Goal: Information Seeking & Learning: Learn about a topic

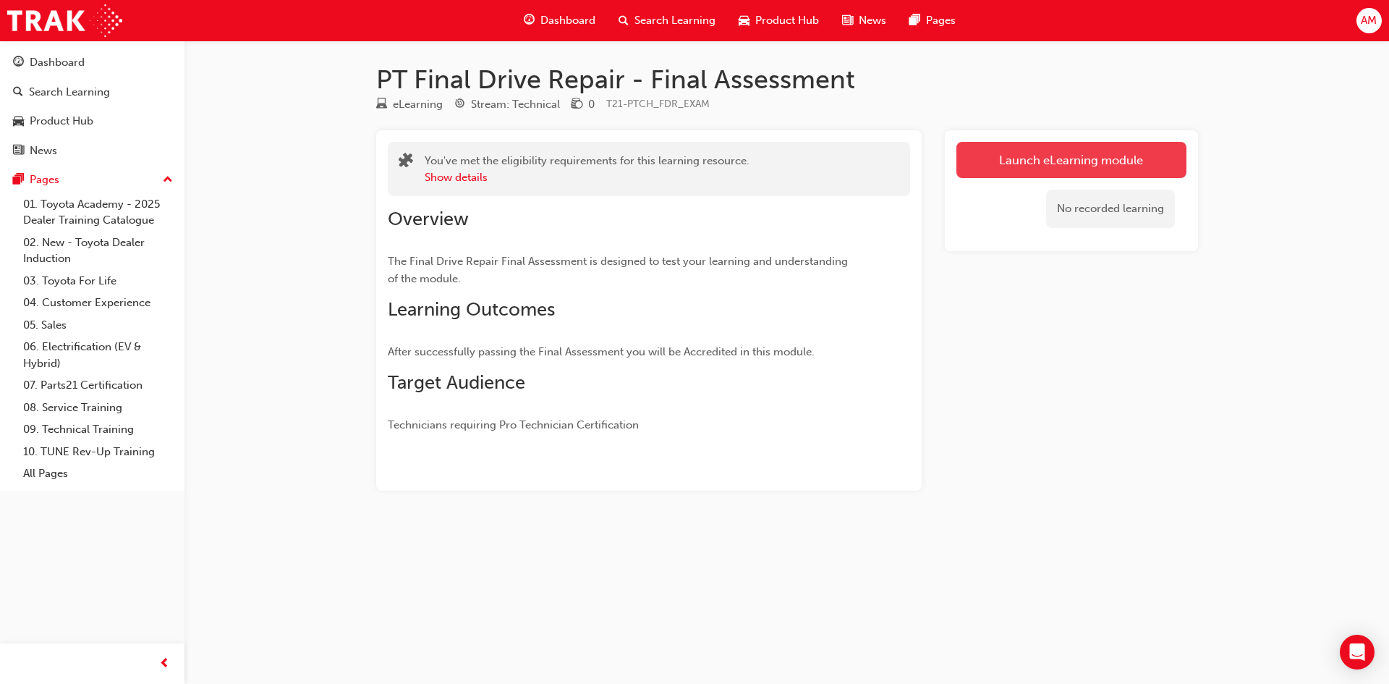
click at [1049, 154] on link "Launch eLearning module" at bounding box center [1071, 160] width 230 height 36
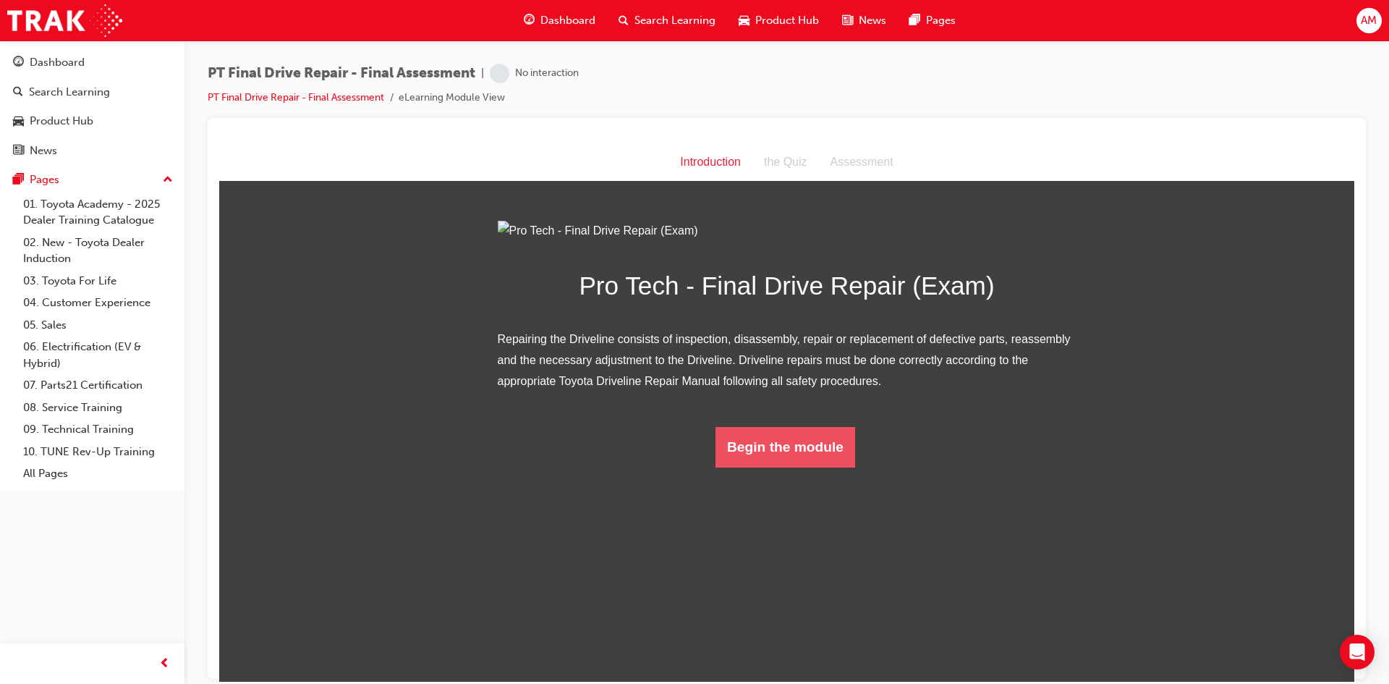
click at [775, 467] on button "Begin the module" at bounding box center [785, 446] width 140 height 41
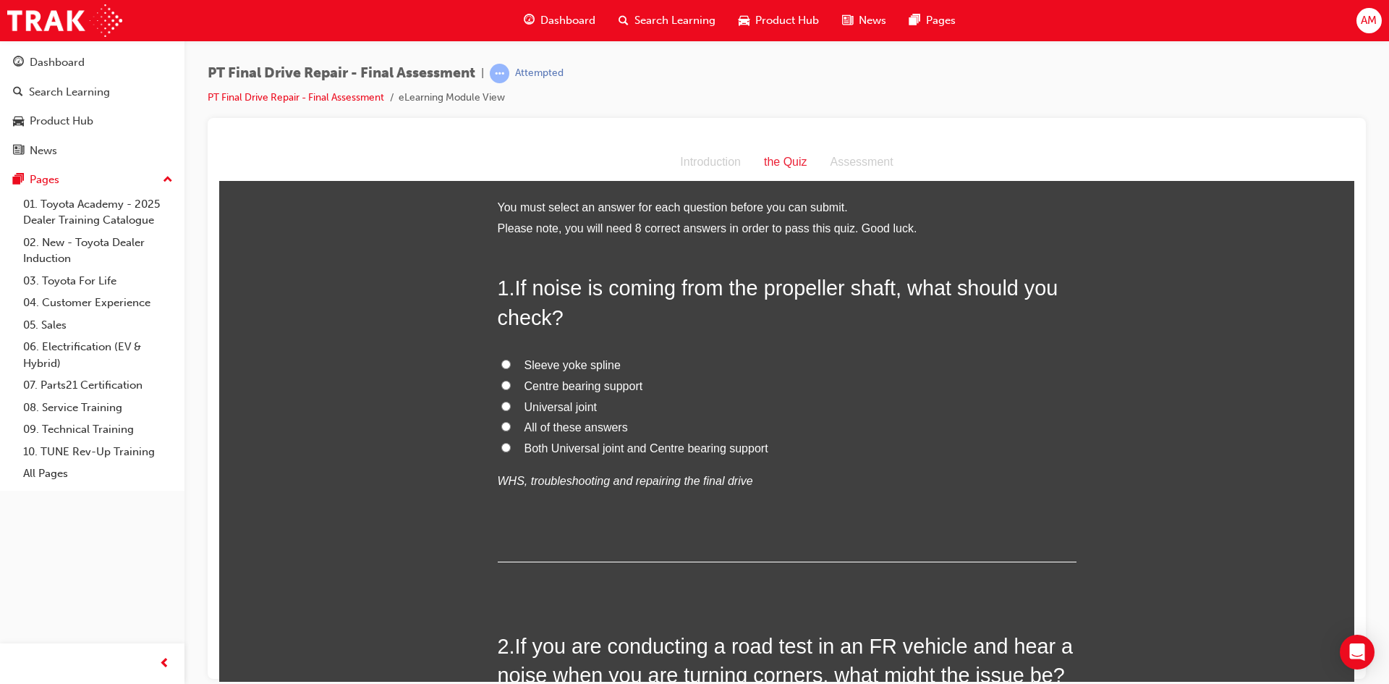
click at [561, 431] on span "All of these answers" at bounding box center [575, 426] width 103 height 12
click at [511, 430] on input "All of these answers" at bounding box center [505, 425] width 9 height 9
radio input "true"
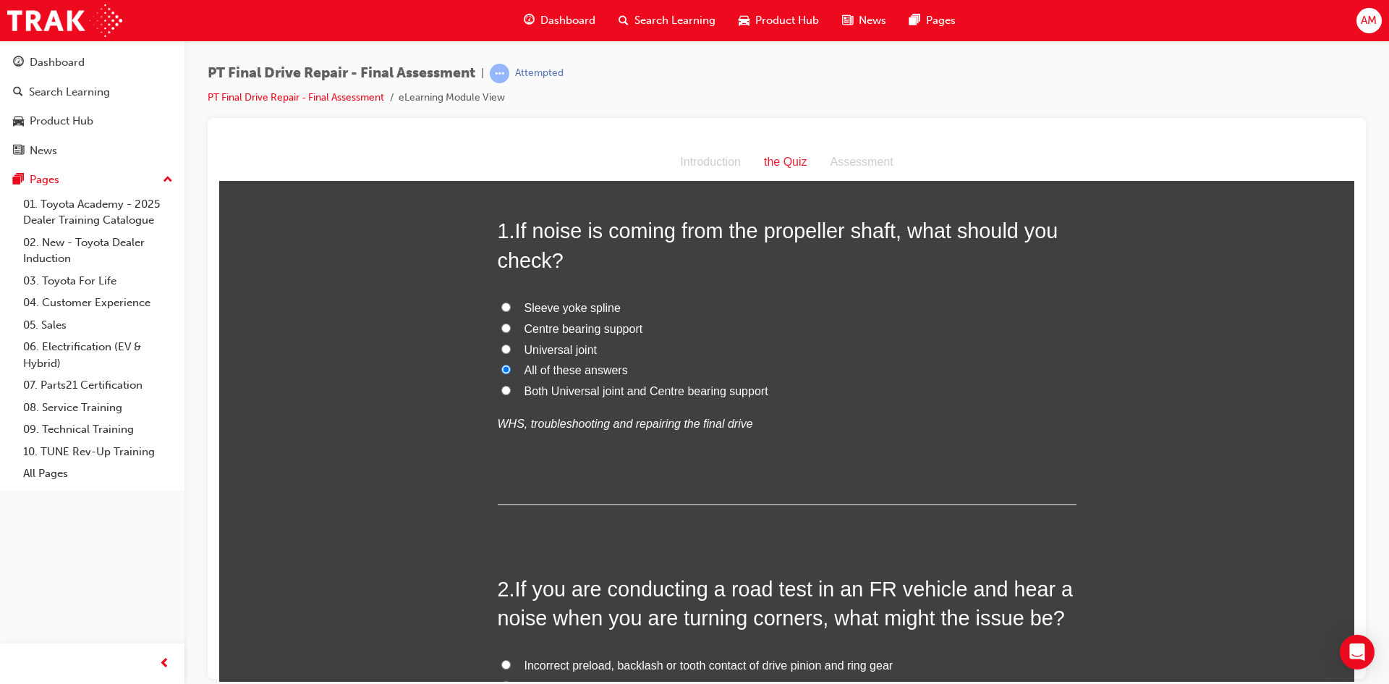
scroll to position [145, 0]
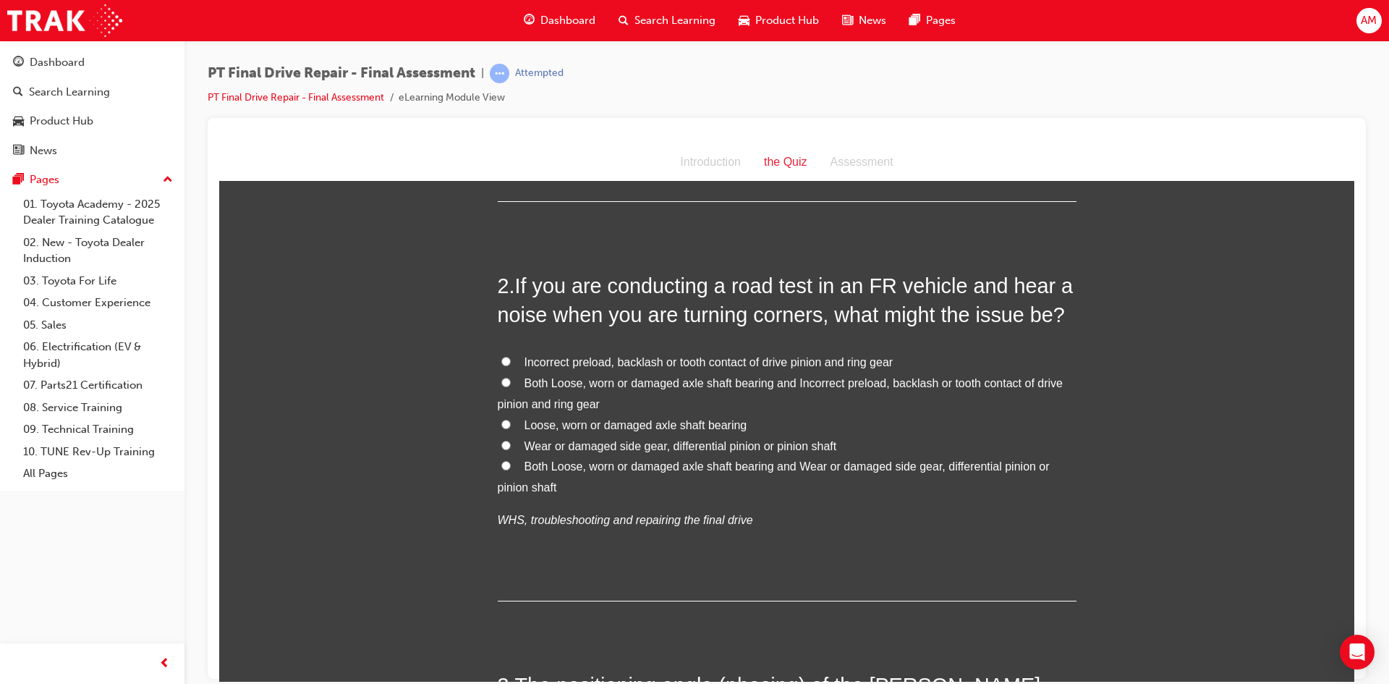
scroll to position [362, 0]
click at [616, 458] on span "Both Loose, worn or damaged axle shaft bearing and Wear or damaged side gear, d…" at bounding box center [774, 474] width 552 height 33
click at [511, 459] on input "Both Loose, worn or damaged axle shaft bearing and Wear or damaged side gear, d…" at bounding box center [505, 463] width 9 height 9
radio input "true"
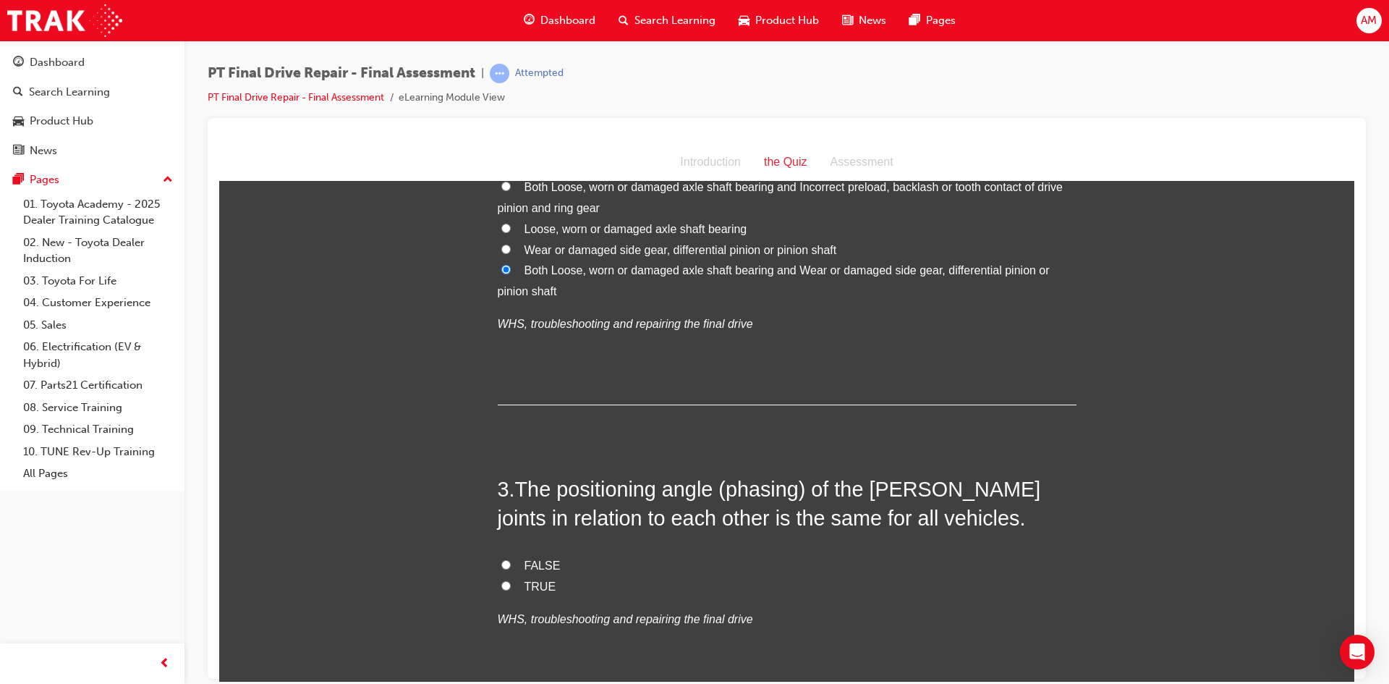
scroll to position [579, 0]
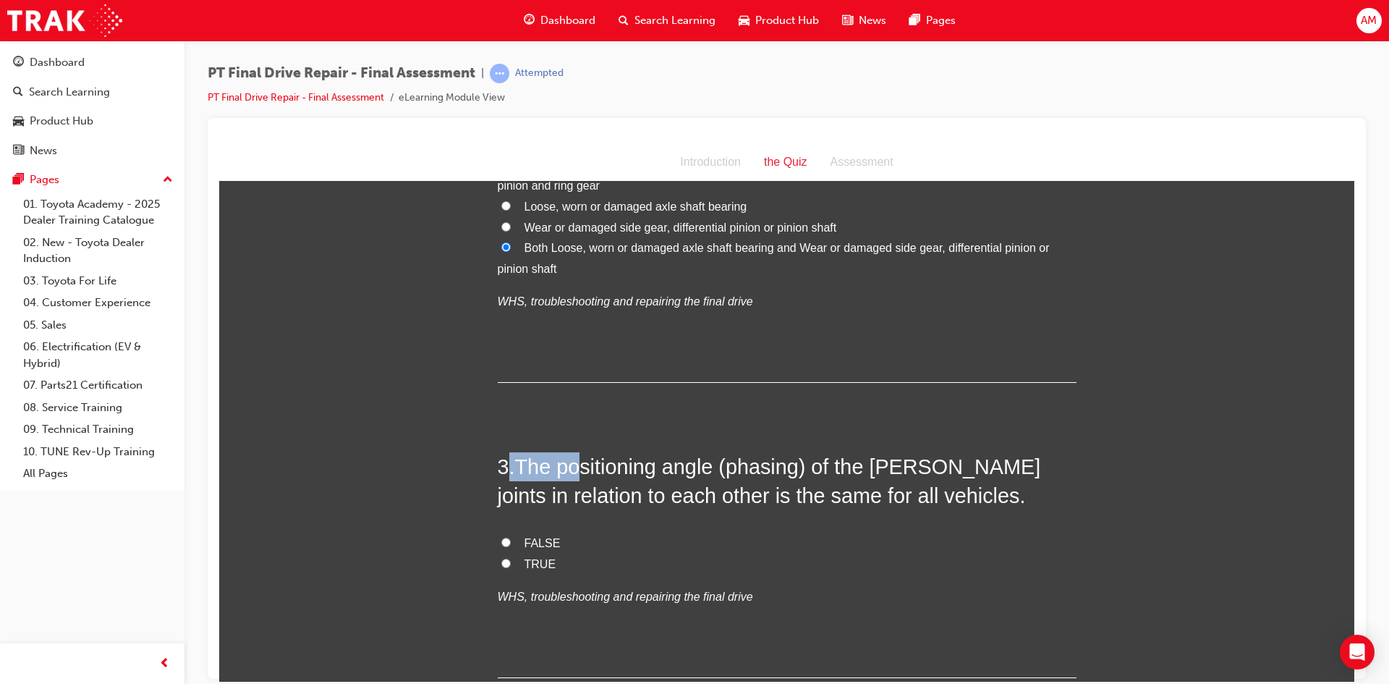
drag, startPoint x: 504, startPoint y: 465, endPoint x: 578, endPoint y: 466, distance: 73.8
click at [578, 466] on h2 "3 . The positioning angle (phasing) of the [PERSON_NAME] joints in relation to …" at bounding box center [787, 480] width 579 height 59
click at [578, 466] on span "The positioning angle (phasing) of the [PERSON_NAME] joints in relation to each…" at bounding box center [769, 480] width 543 height 52
drag, startPoint x: 514, startPoint y: 462, endPoint x: 645, endPoint y: 461, distance: 130.9
click at [645, 461] on span "The positioning angle (phasing) of the [PERSON_NAME] joints in relation to each…" at bounding box center [769, 480] width 543 height 52
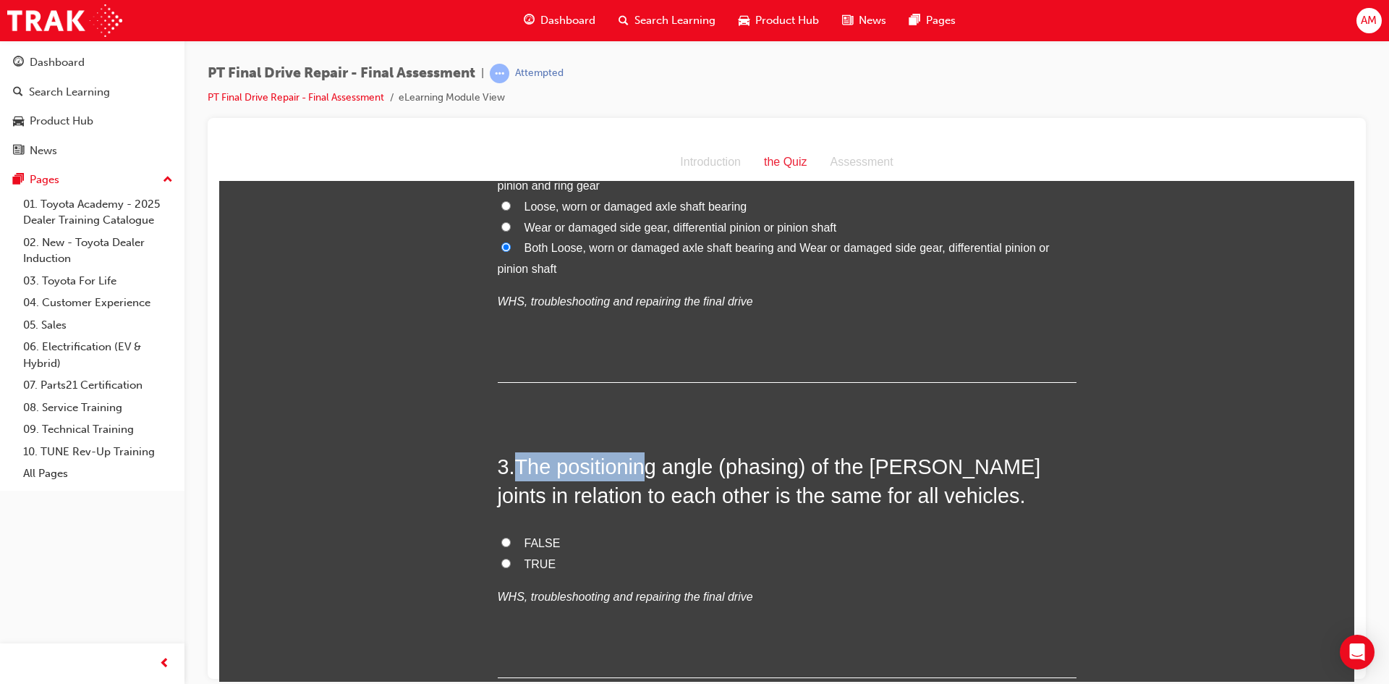
click at [646, 461] on span "The positioning angle (phasing) of the [PERSON_NAME] joints in relation to each…" at bounding box center [769, 480] width 543 height 52
drag, startPoint x: 492, startPoint y: 466, endPoint x: 588, endPoint y: 463, distance: 96.3
click at [588, 463] on h2 "3 . The positioning angle (phasing) of the [PERSON_NAME] joints in relation to …" at bounding box center [787, 480] width 579 height 59
click at [588, 463] on span "The positioning angle (phasing) of the [PERSON_NAME] joints in relation to each…" at bounding box center [769, 480] width 543 height 52
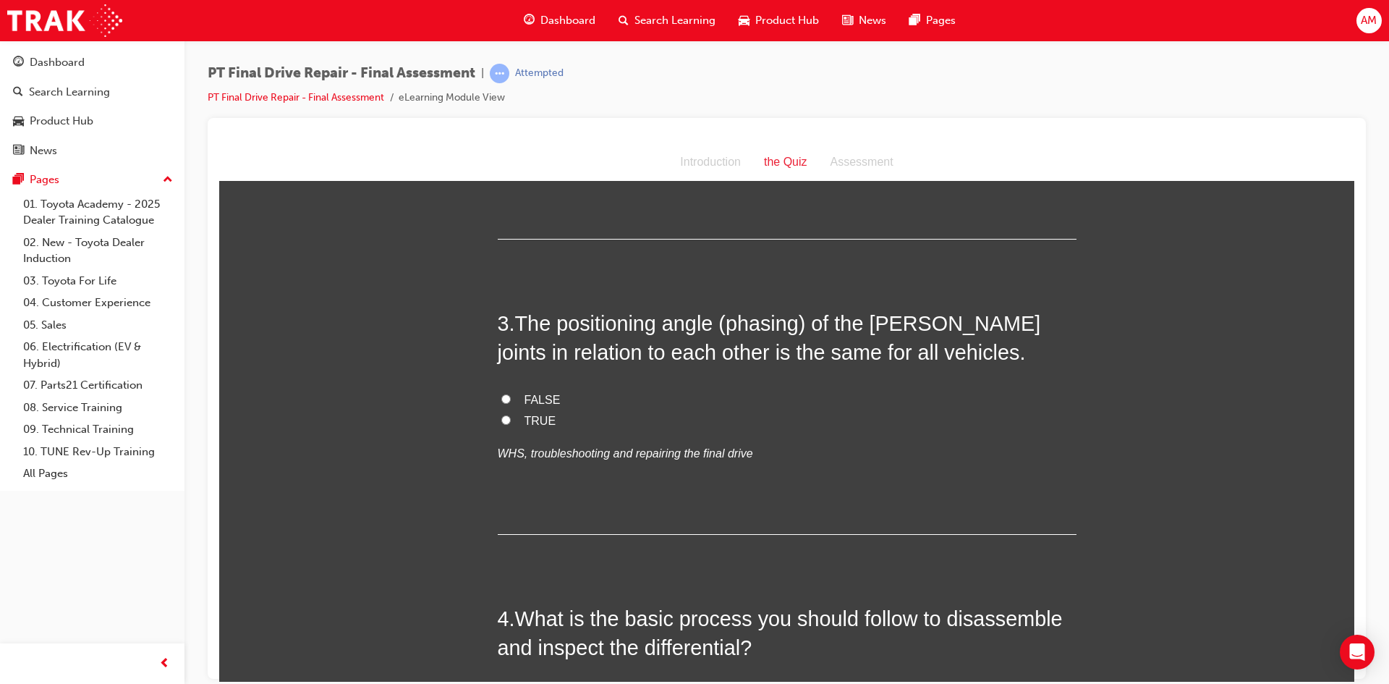
scroll to position [734, 0]
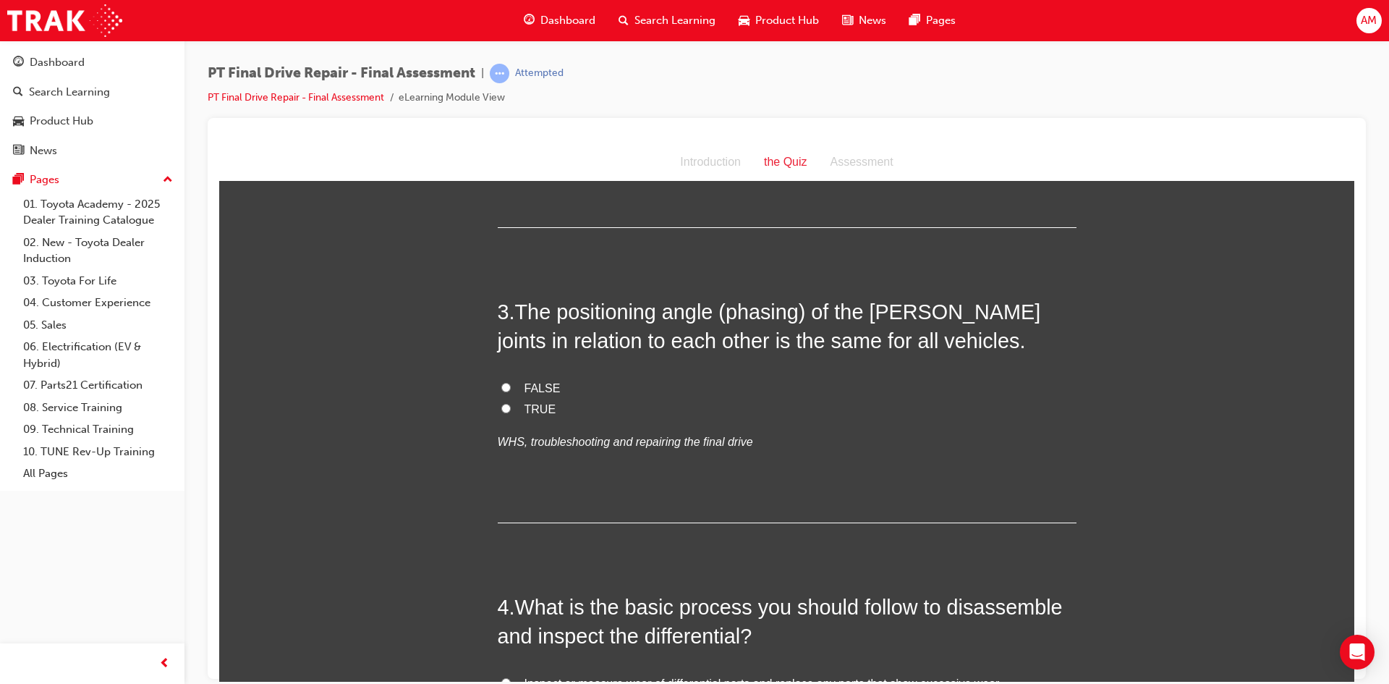
click at [524, 385] on span "FALSE" at bounding box center [542, 387] width 36 height 12
click at [511, 385] on input "FALSE" at bounding box center [505, 386] width 9 height 9
radio input "true"
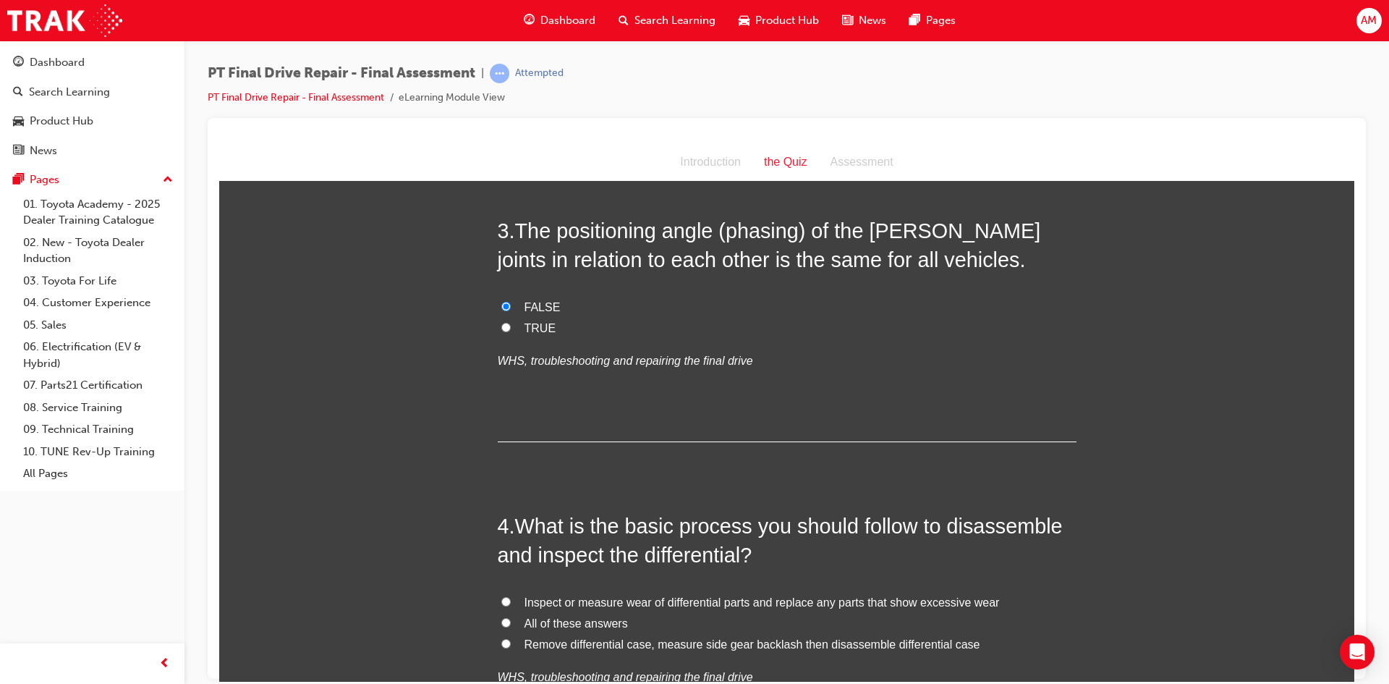
scroll to position [951, 0]
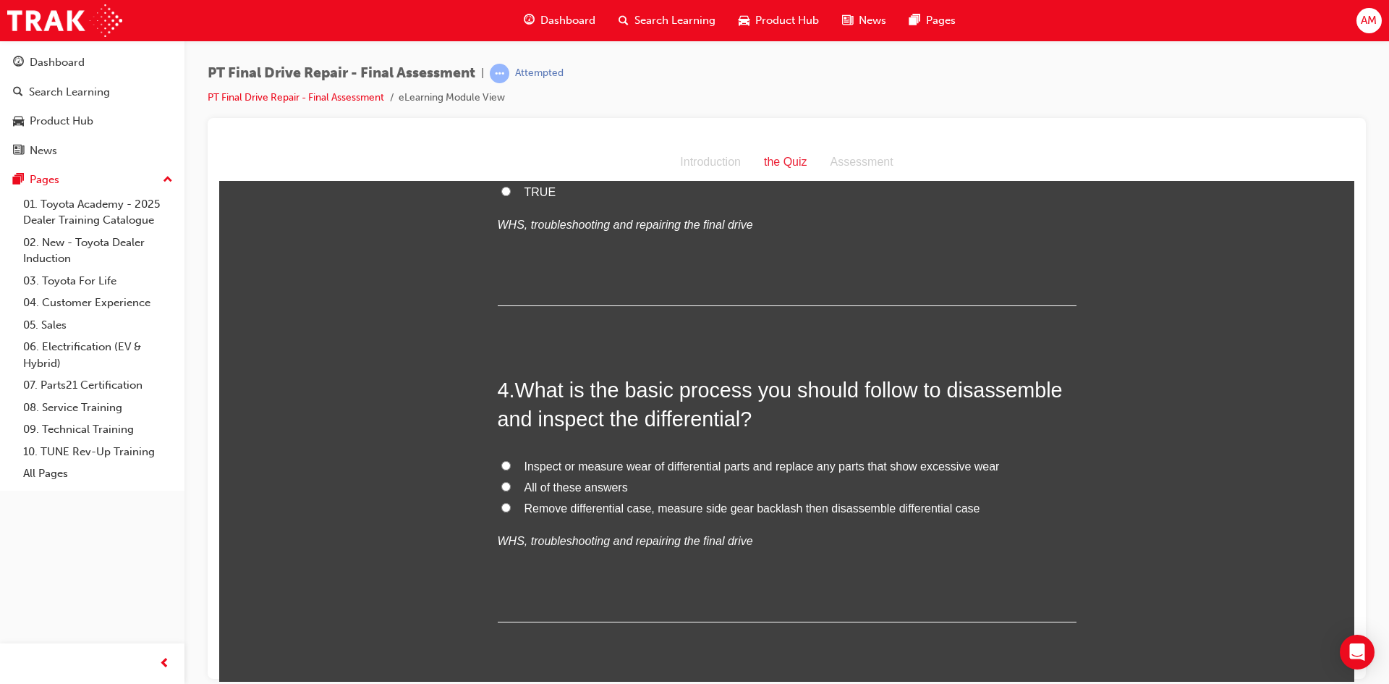
click at [574, 485] on span "All of these answers" at bounding box center [575, 486] width 103 height 12
click at [511, 485] on input "All of these answers" at bounding box center [505, 485] width 9 height 9
radio input "true"
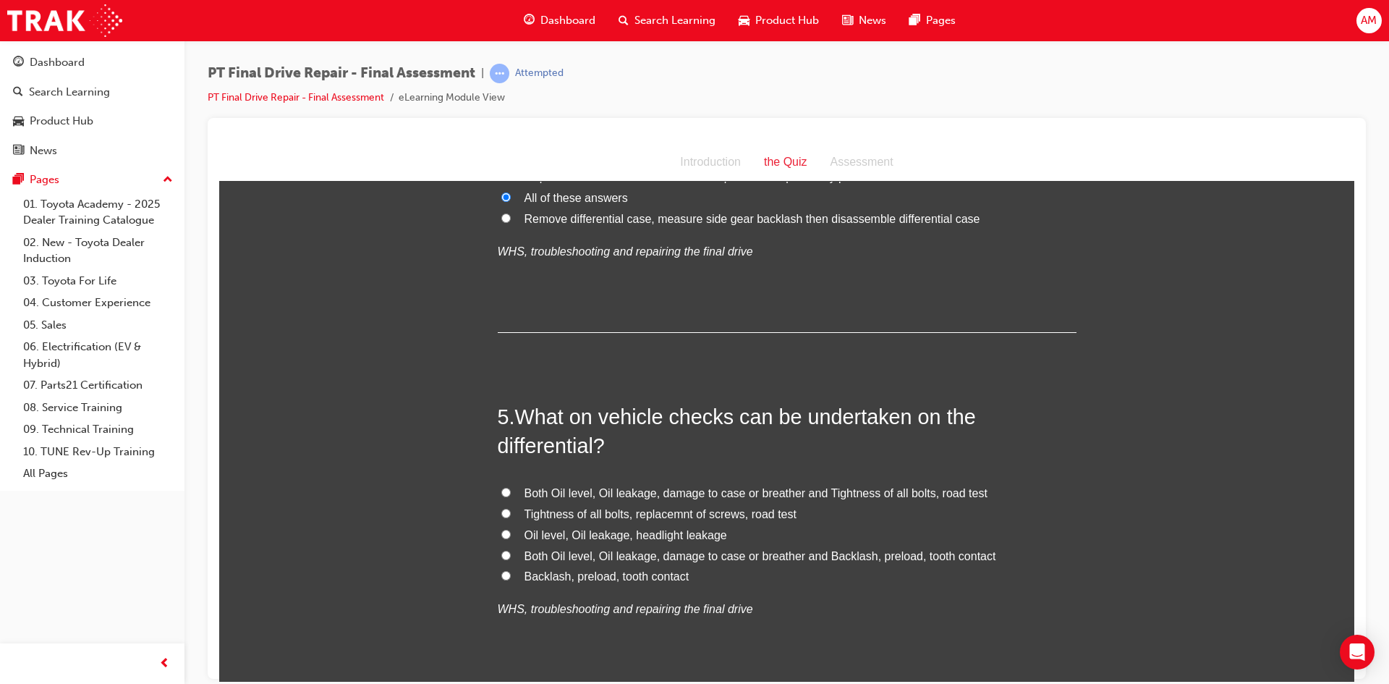
click at [561, 493] on span "Both Oil level, Oil leakage, damage to case or breather and Tightness of all bo…" at bounding box center [755, 492] width 463 height 12
click at [511, 493] on input "Both Oil level, Oil leakage, damage to case or breather and Tightness of all bo…" at bounding box center [505, 491] width 9 height 9
radio input "true"
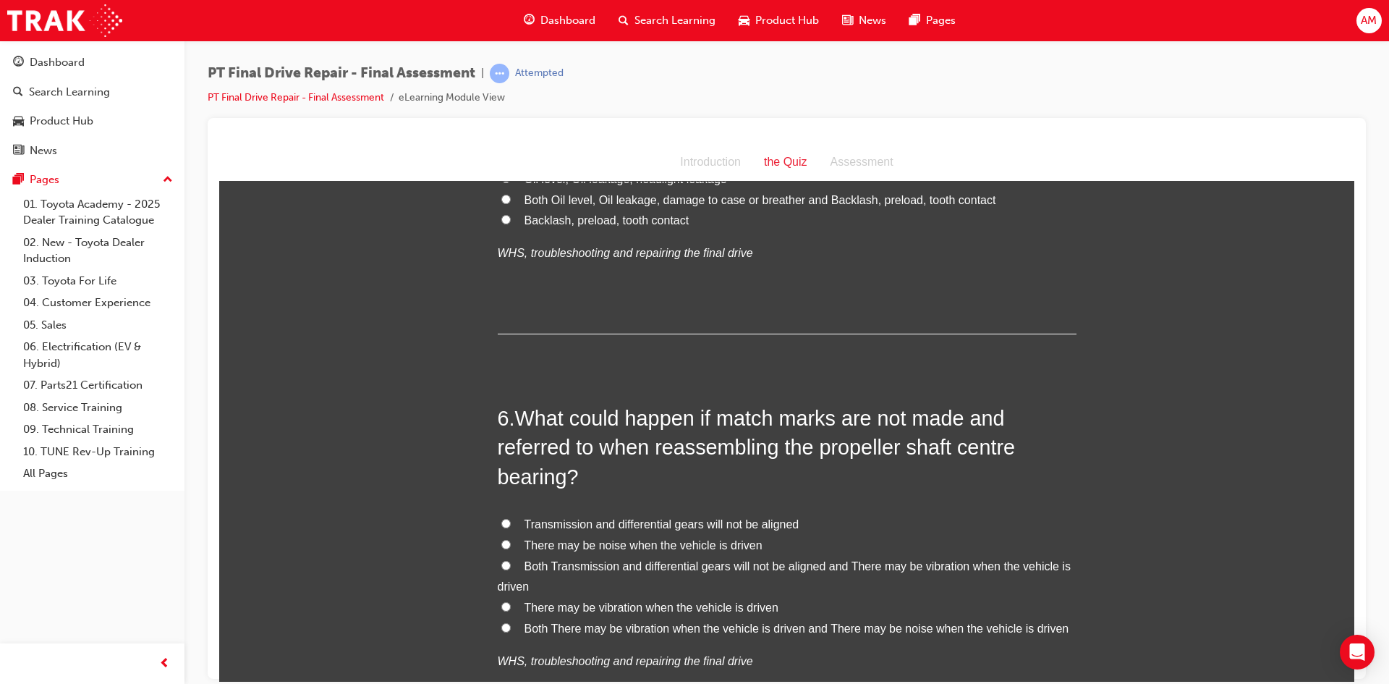
scroll to position [1602, 0]
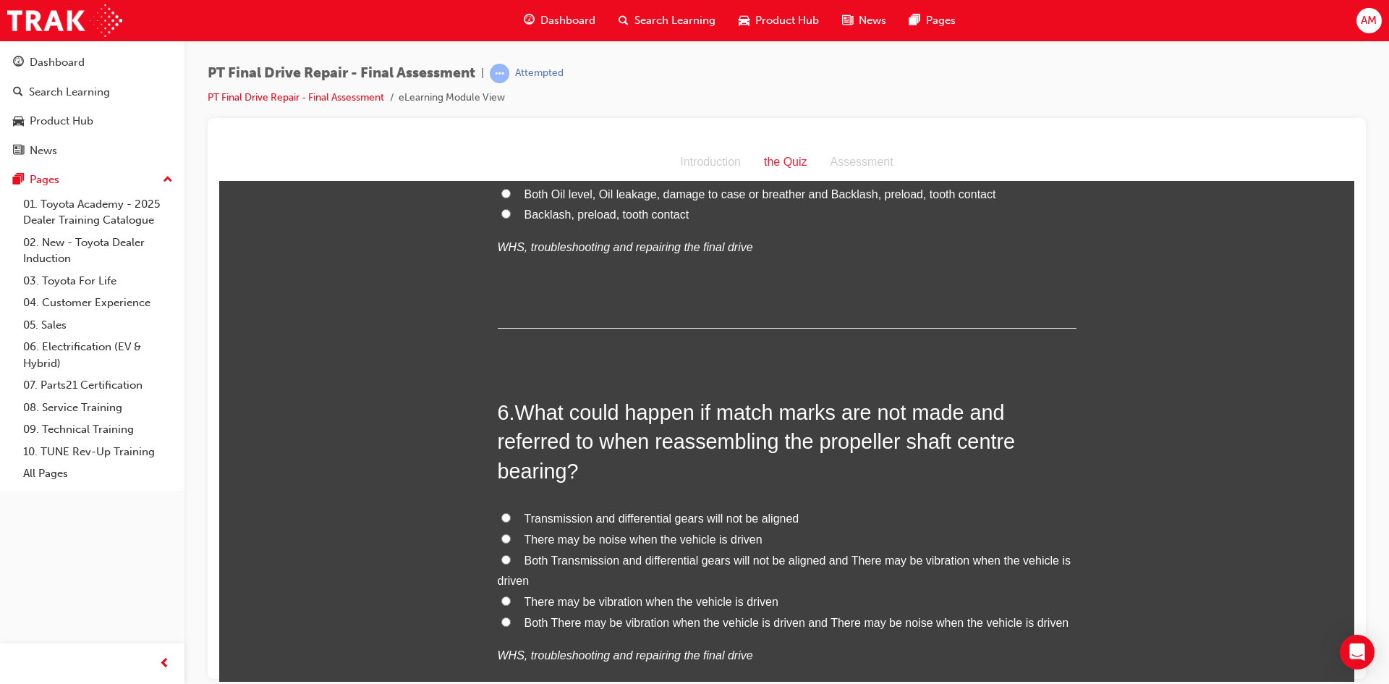
click at [922, 618] on span "Both There may be vibration when the vehicle is driven and There may be noise w…" at bounding box center [796, 622] width 545 height 12
click at [511, 618] on input "Both There may be vibration when the vehicle is driven and There may be noise w…" at bounding box center [505, 620] width 9 height 9
radio input "true"
click at [405, 550] on div "You must select an answer for each question before you can submit. Please note,…" at bounding box center [786, 398] width 1135 height 3606
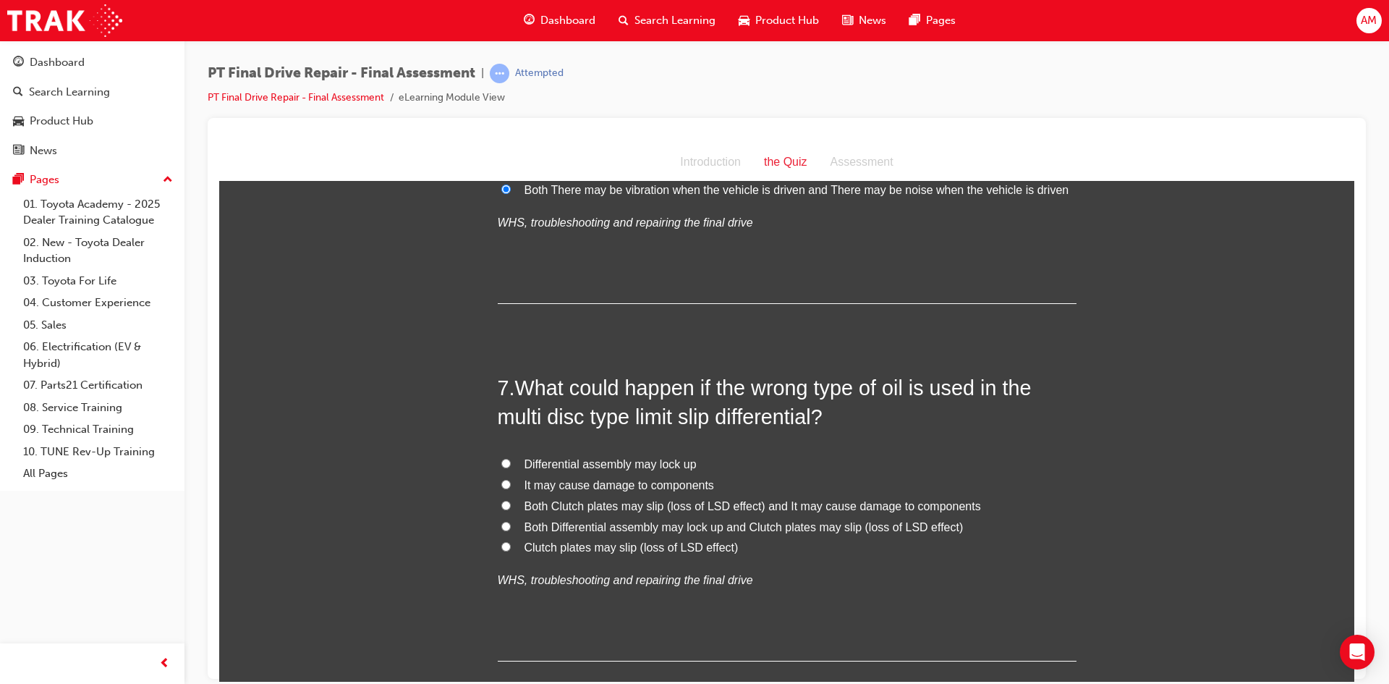
scroll to position [2036, 0]
click at [786, 538] on label "Clutch plates may slip (loss of LSD effect)" at bounding box center [787, 545] width 579 height 21
click at [511, 540] on input "Clutch plates may slip (loss of LSD effect)" at bounding box center [505, 544] width 9 height 9
radio input "true"
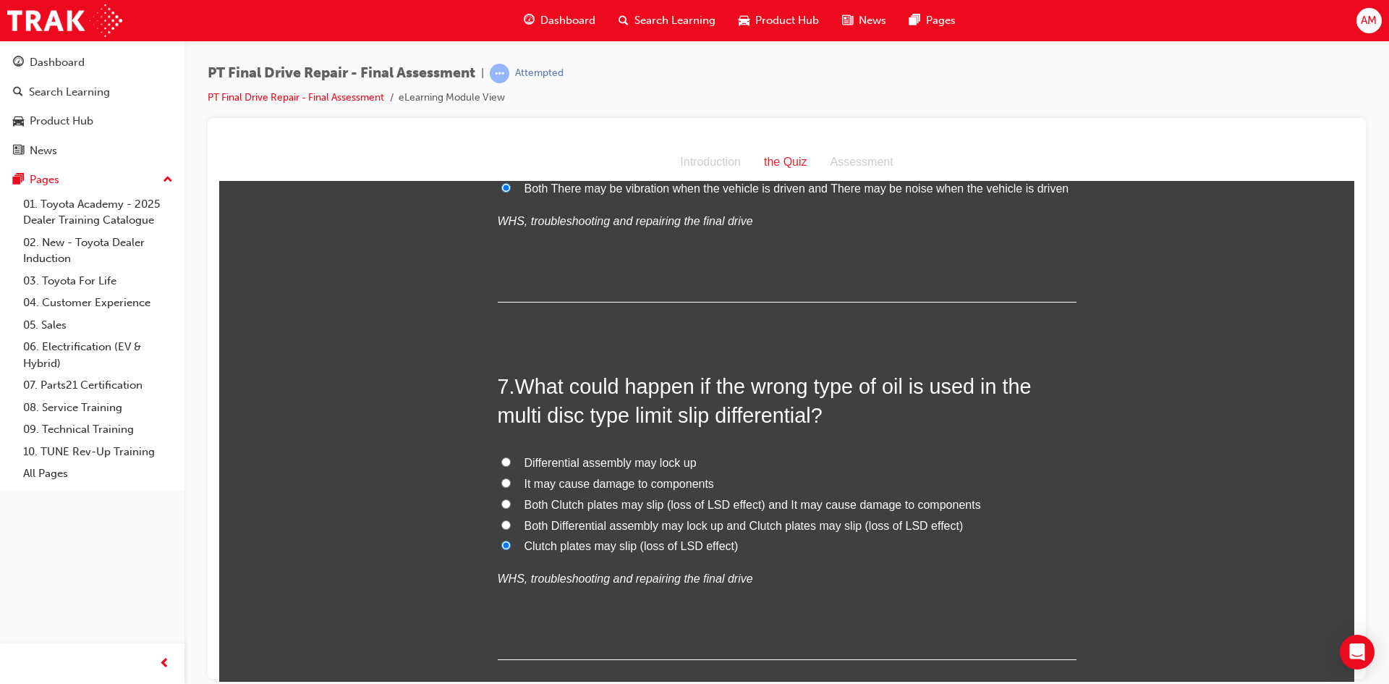
click at [574, 413] on span "What could happen if the wrong type of oil is used in the multi disc type limit…" at bounding box center [765, 400] width 534 height 52
click at [575, 501] on span "Both Clutch plates may slip (loss of LSD effect) and It may cause damage to com…" at bounding box center [752, 504] width 456 height 12
click at [511, 501] on input "Both Clutch plates may slip (loss of LSD effect) and It may cause damage to com…" at bounding box center [505, 502] width 9 height 9
radio input "true"
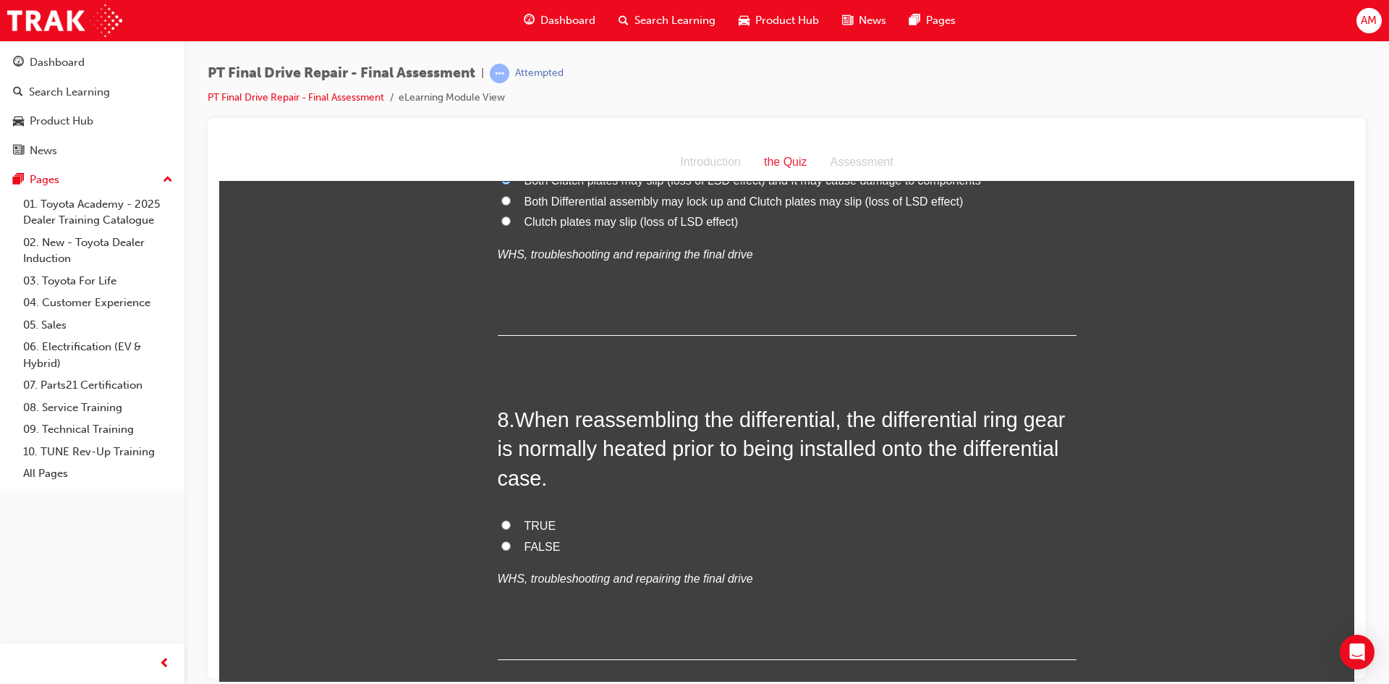
scroll to position [2542, 0]
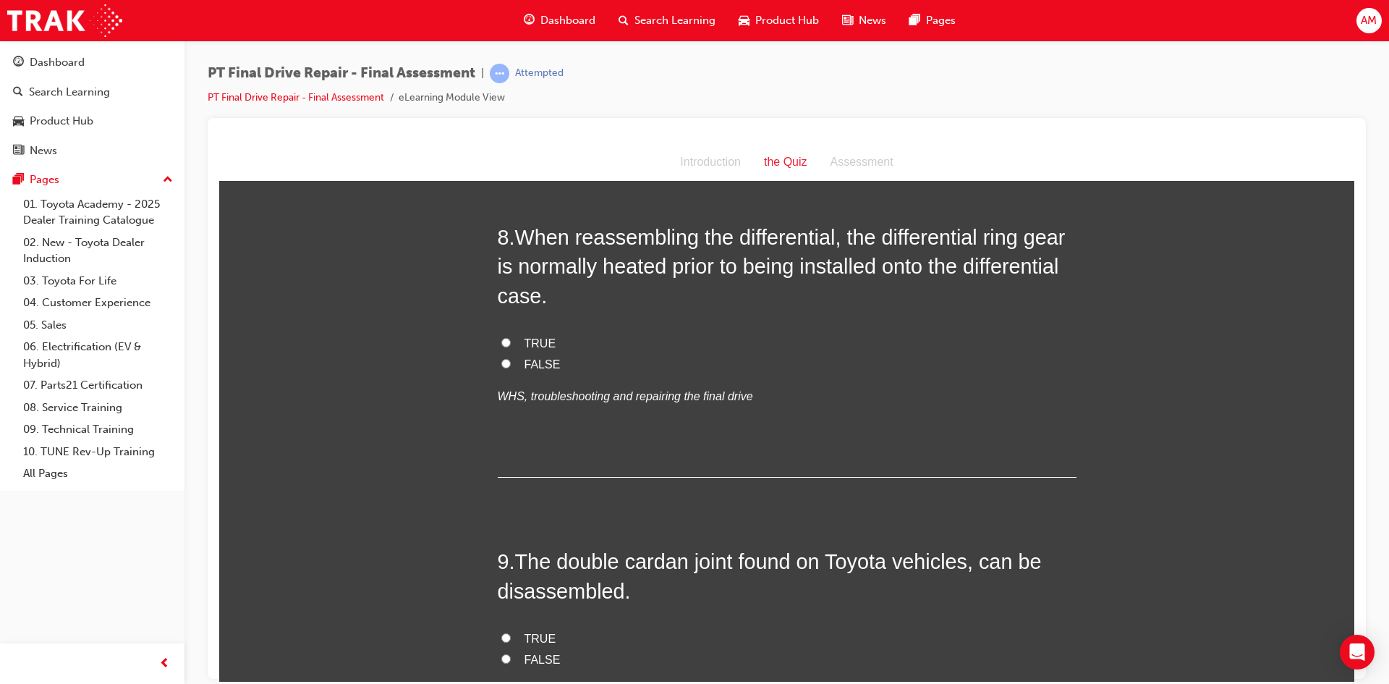
click at [541, 339] on span "TRUE" at bounding box center [540, 342] width 32 height 12
click at [511, 339] on input "TRUE" at bounding box center [505, 341] width 9 height 9
radio input "true"
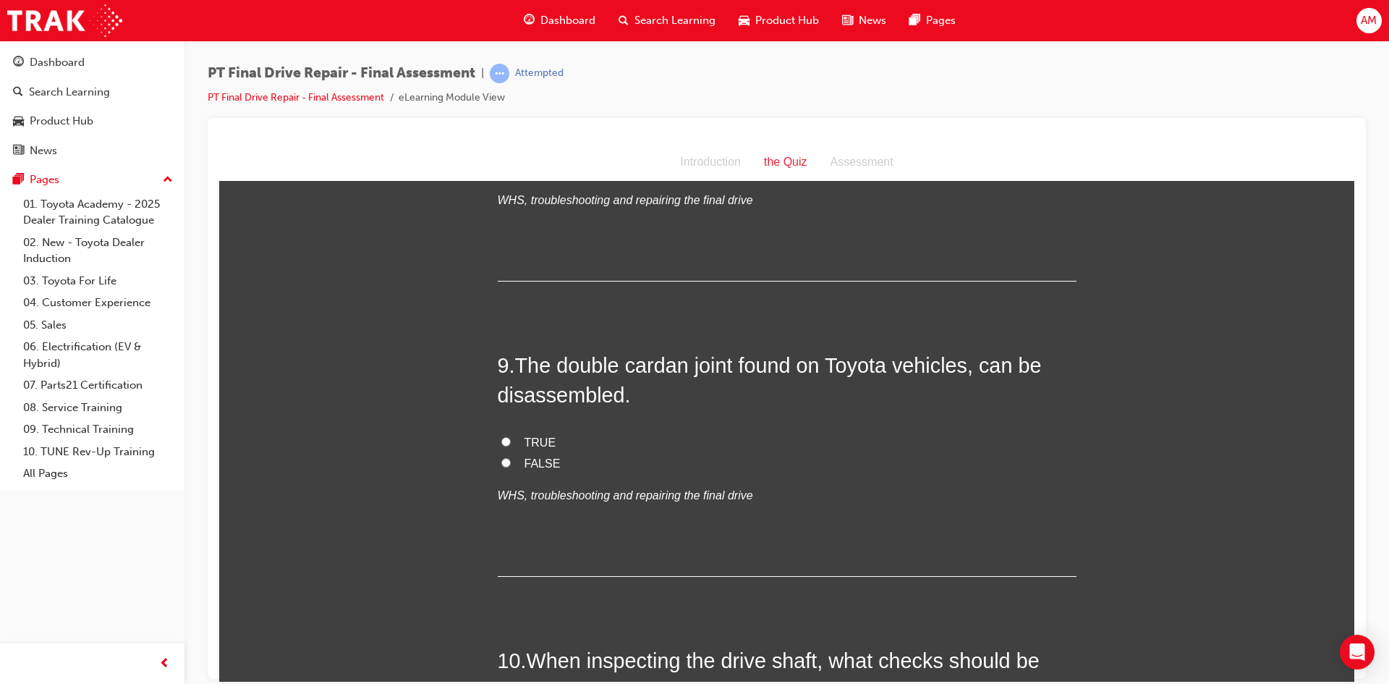
scroll to position [2759, 0]
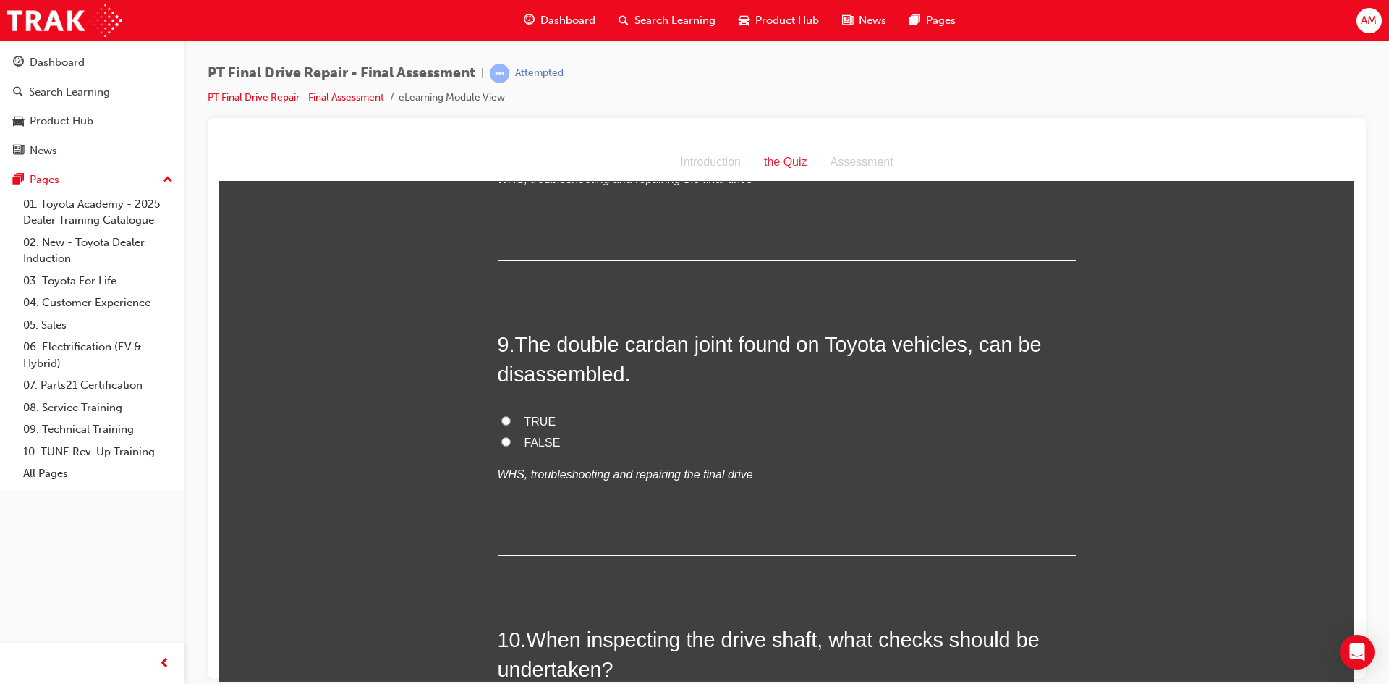
click at [535, 443] on span "FALSE" at bounding box center [542, 441] width 36 height 12
click at [511, 443] on input "FALSE" at bounding box center [505, 440] width 9 height 9
radio input "true"
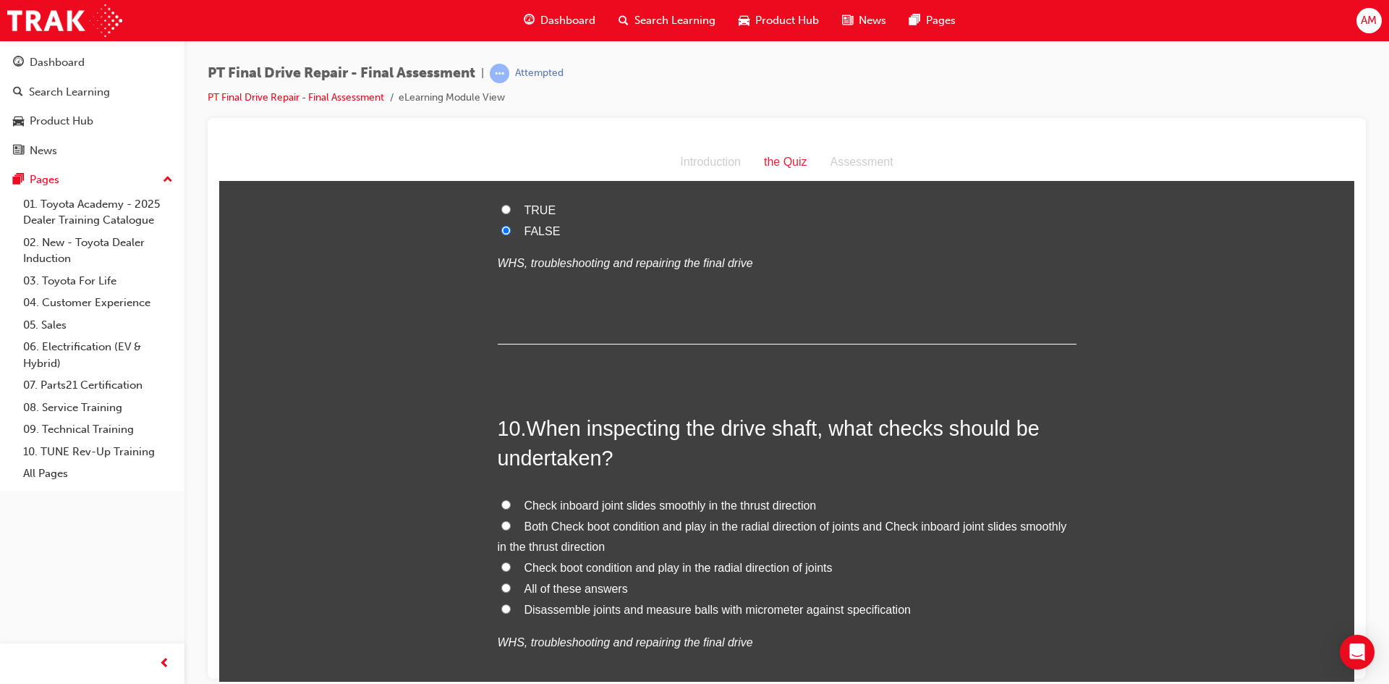
scroll to position [2976, 0]
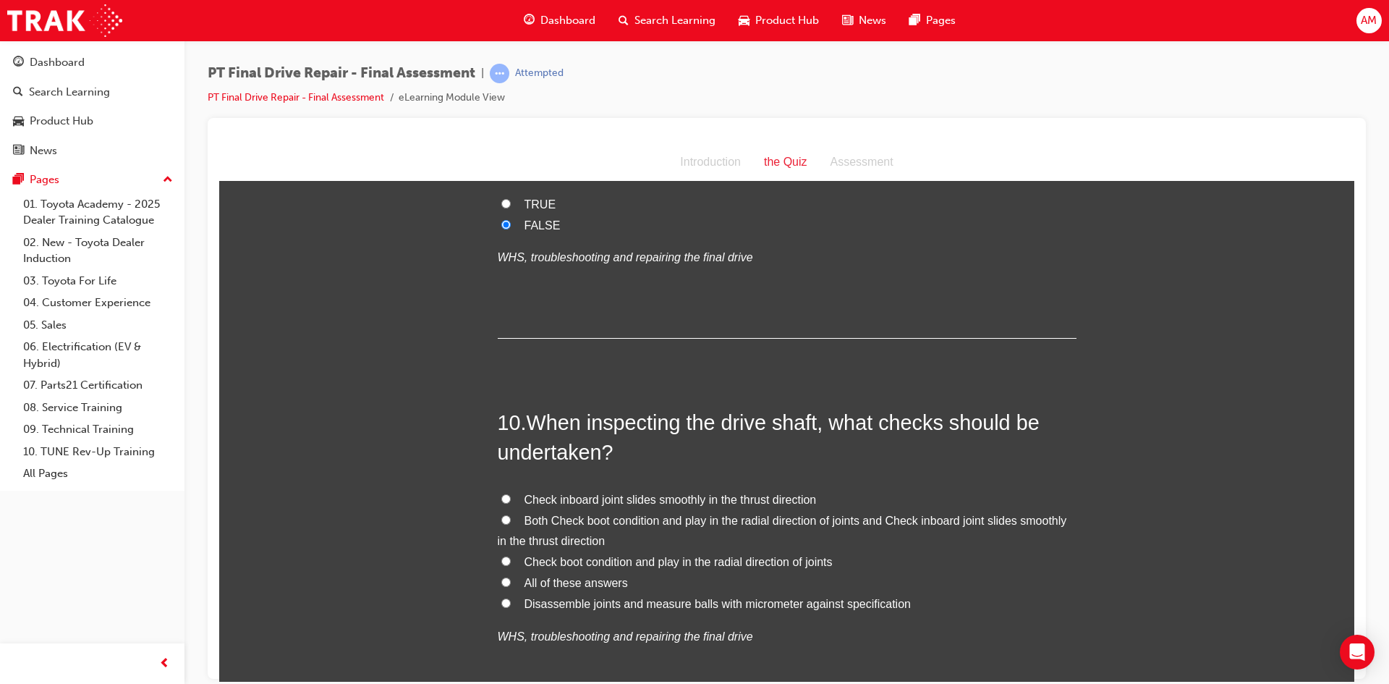
click at [569, 581] on span "All of these answers" at bounding box center [575, 582] width 103 height 12
click at [511, 581] on input "All of these answers" at bounding box center [505, 581] width 9 height 9
radio input "true"
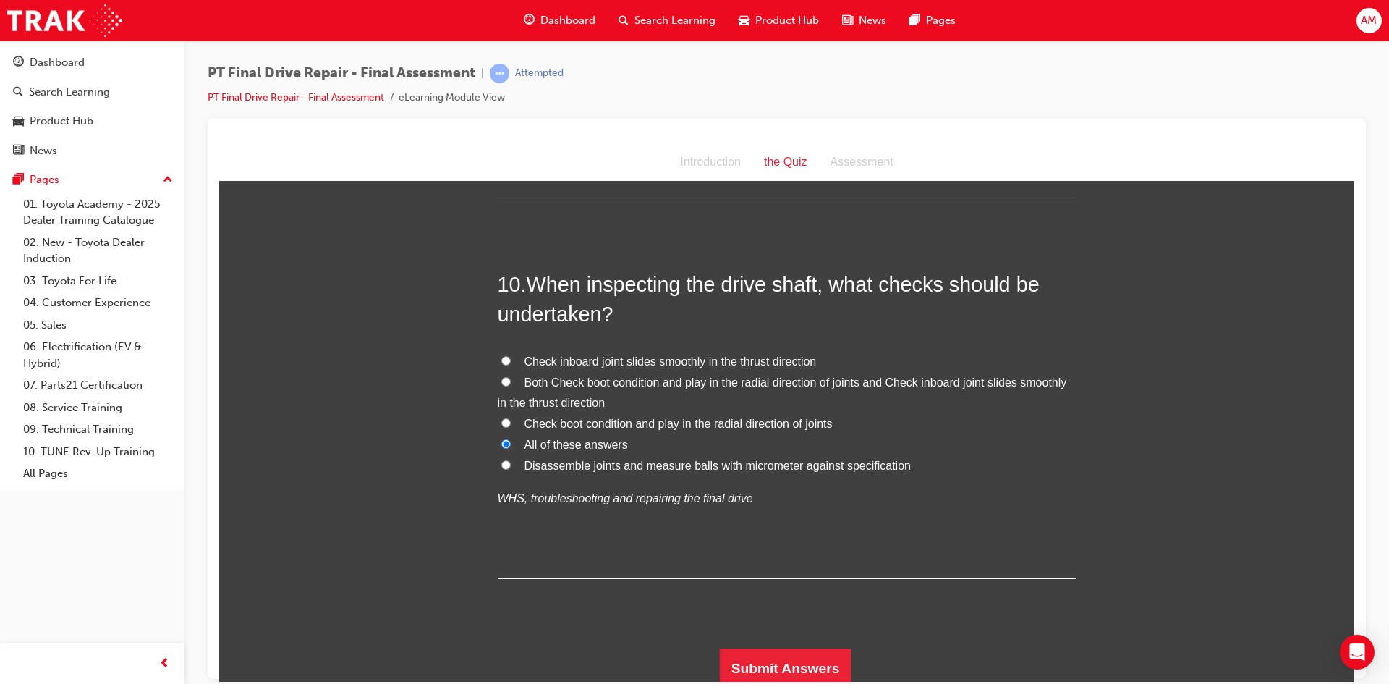
scroll to position [3121, 0]
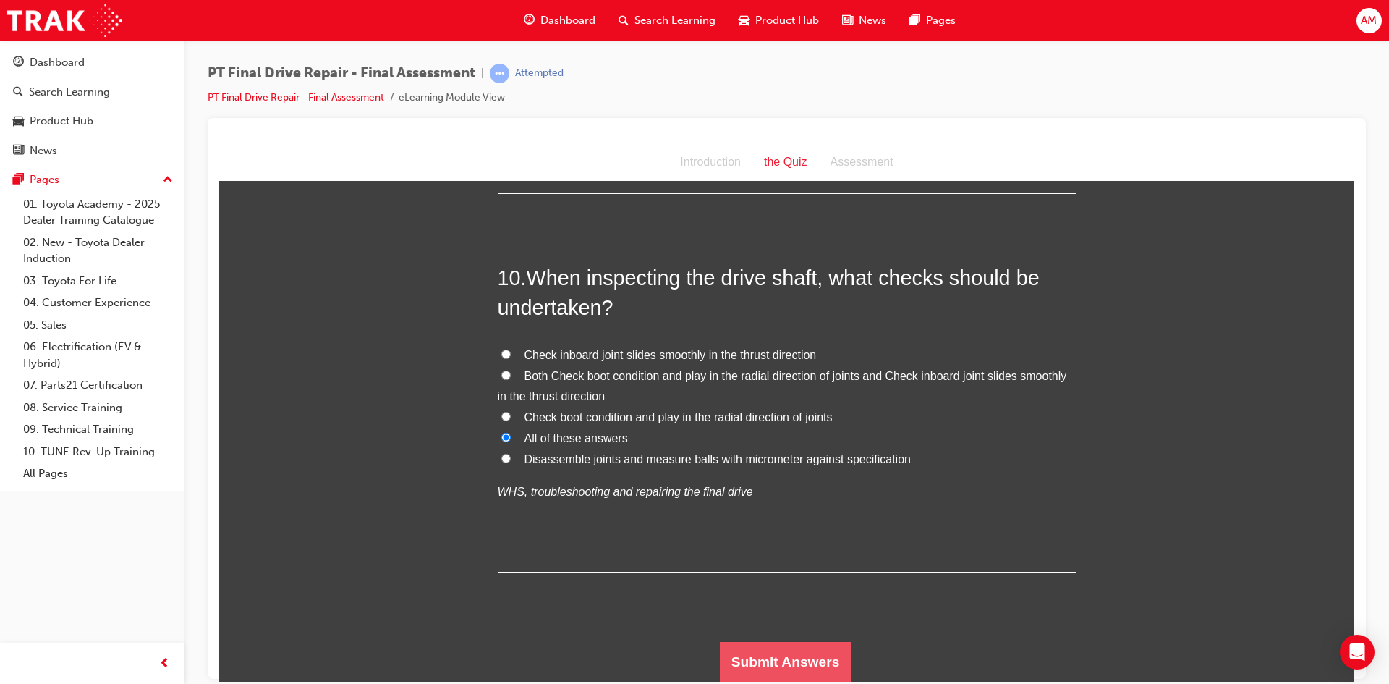
click at [775, 664] on button "Submit Answers" at bounding box center [786, 661] width 132 height 41
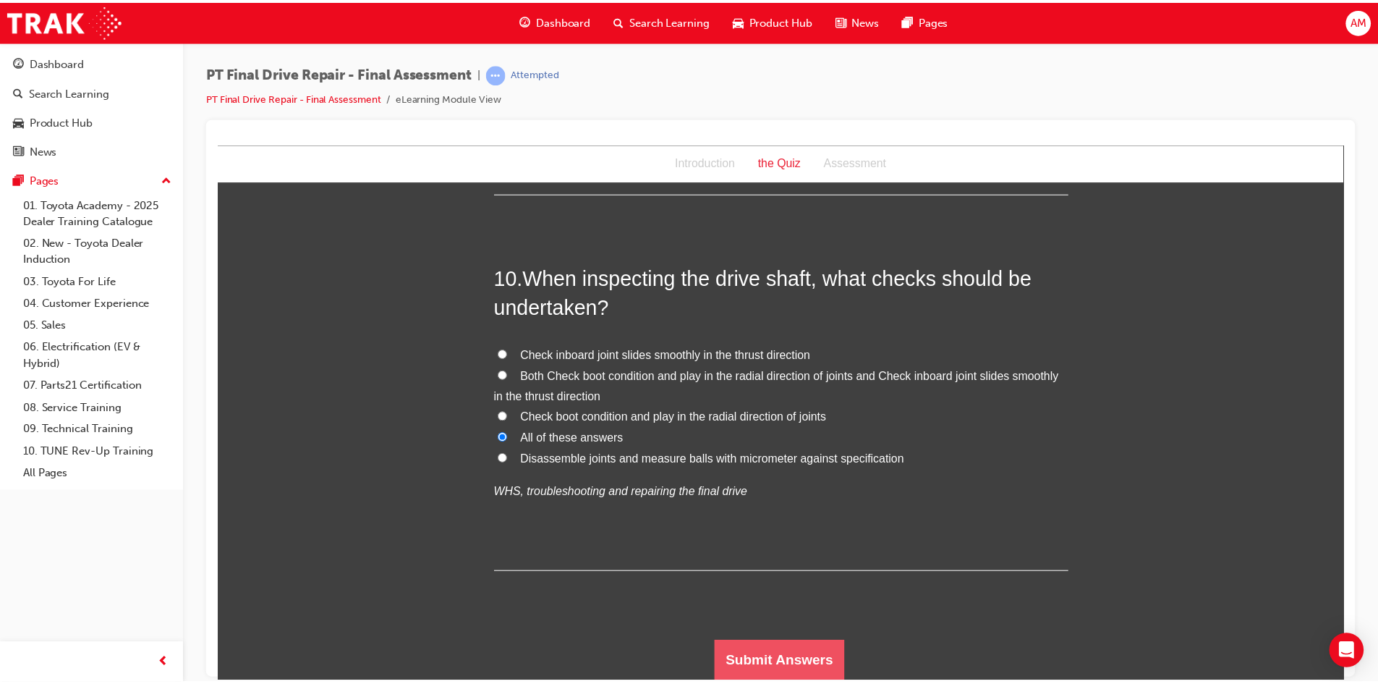
scroll to position [0, 0]
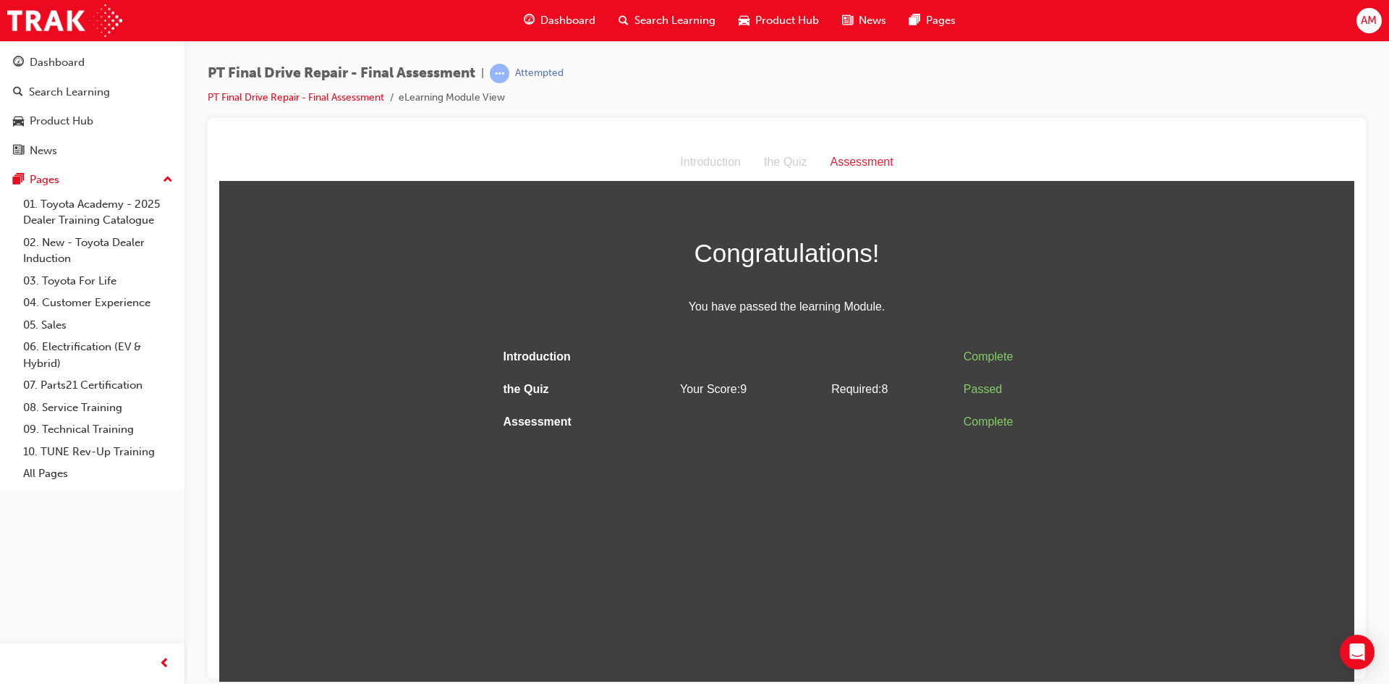
click at [911, 286] on div "Congratulations! You have passed the learning Module." at bounding box center [787, 273] width 579 height 85
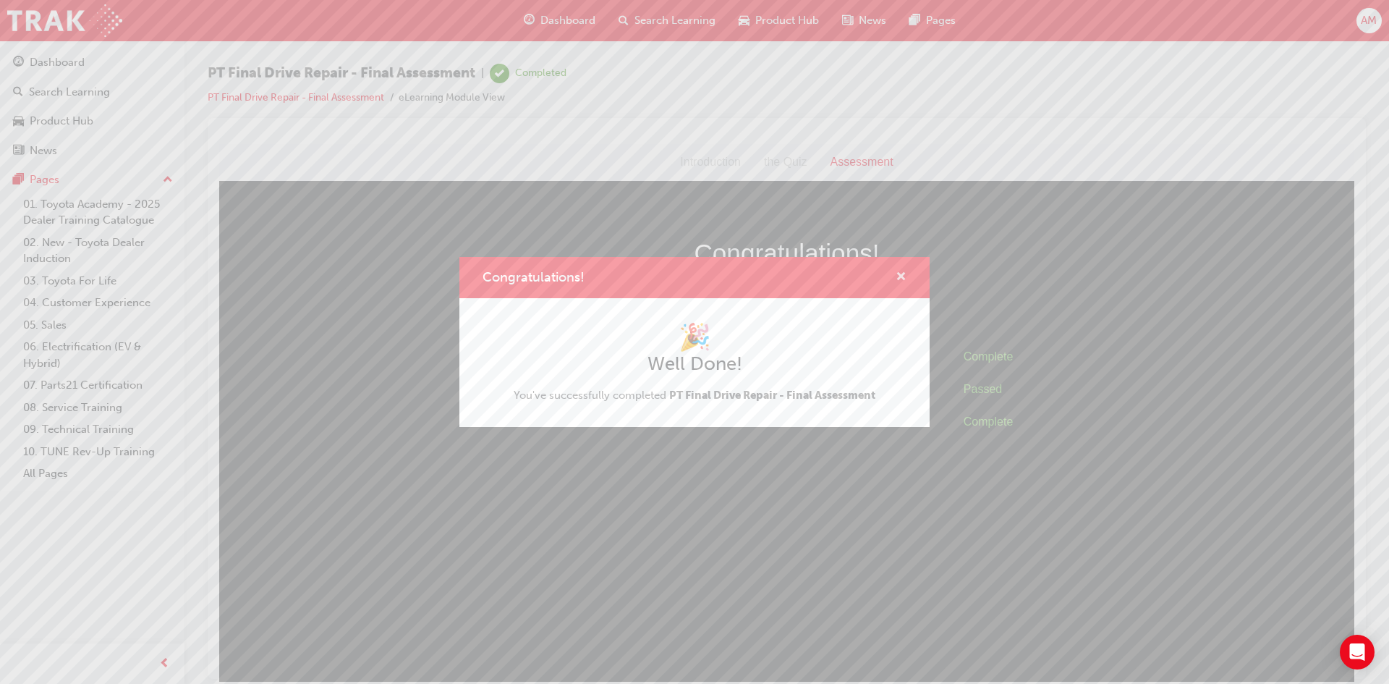
click at [896, 274] on span "cross-icon" at bounding box center [901, 277] width 11 height 13
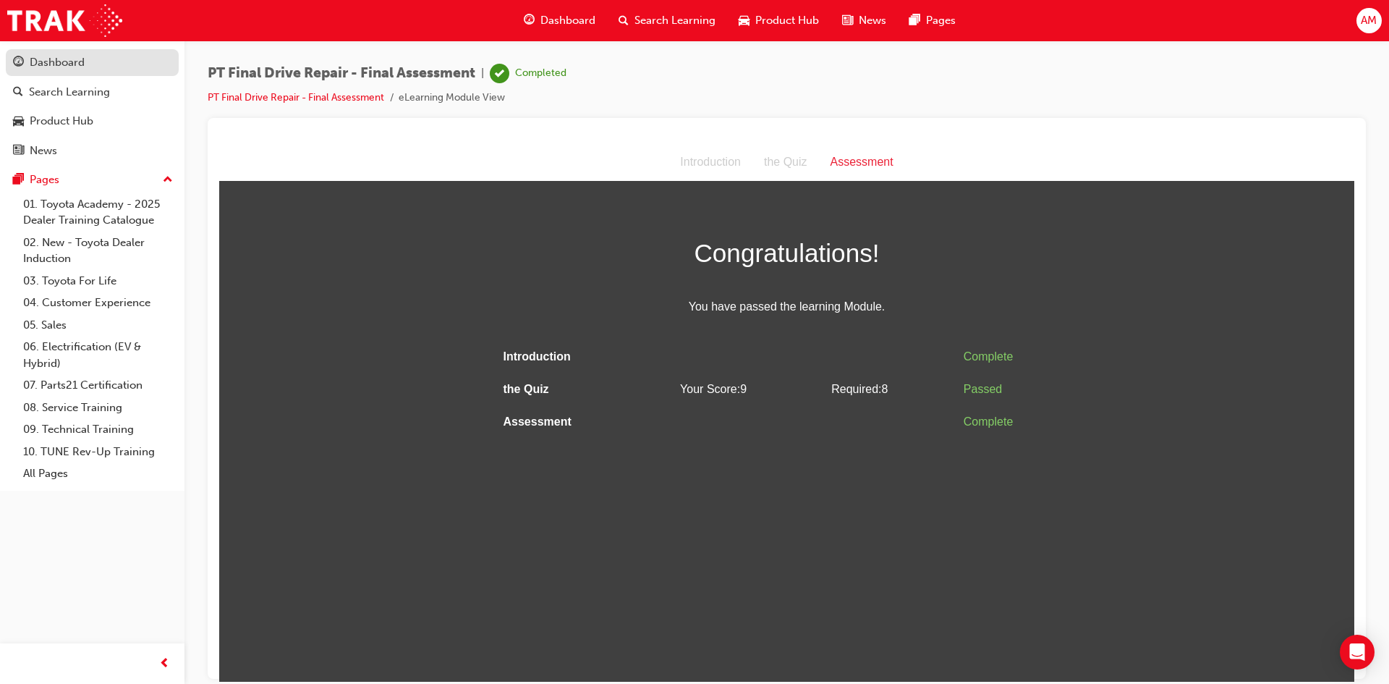
click at [61, 66] on div "Dashboard" at bounding box center [57, 62] width 55 height 17
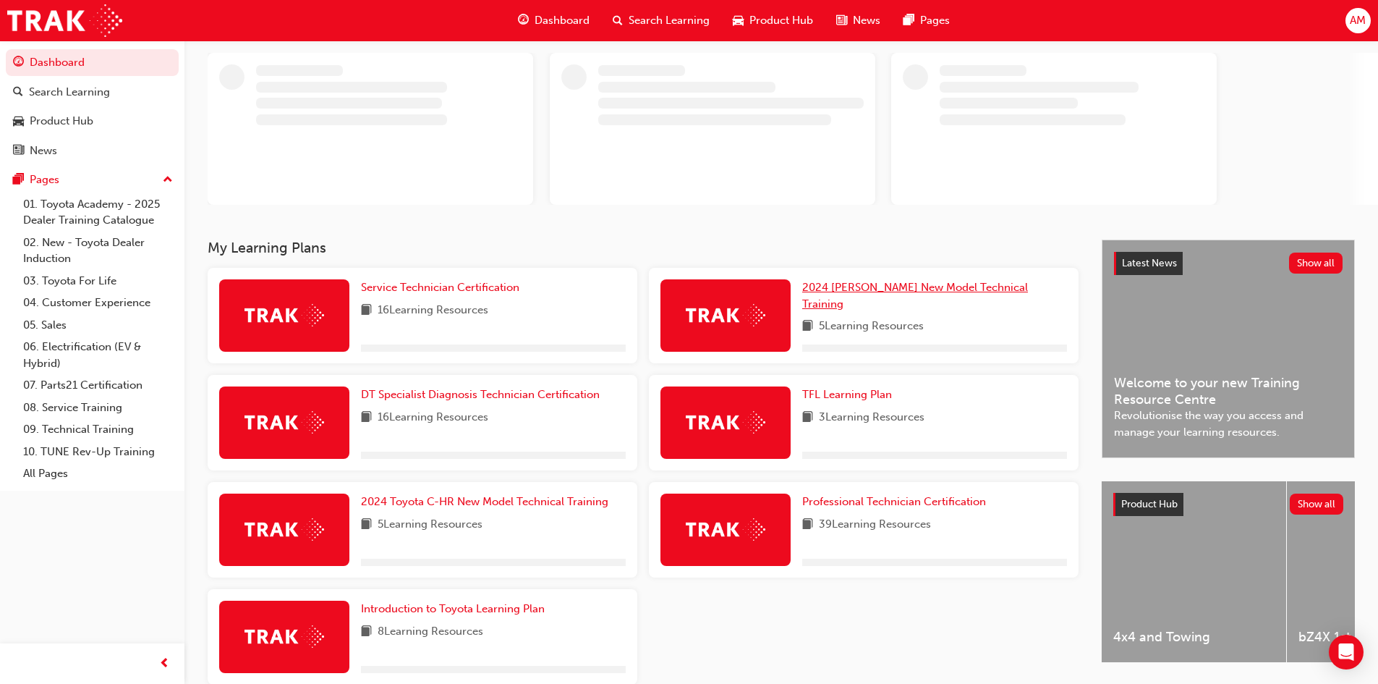
scroll to position [149, 0]
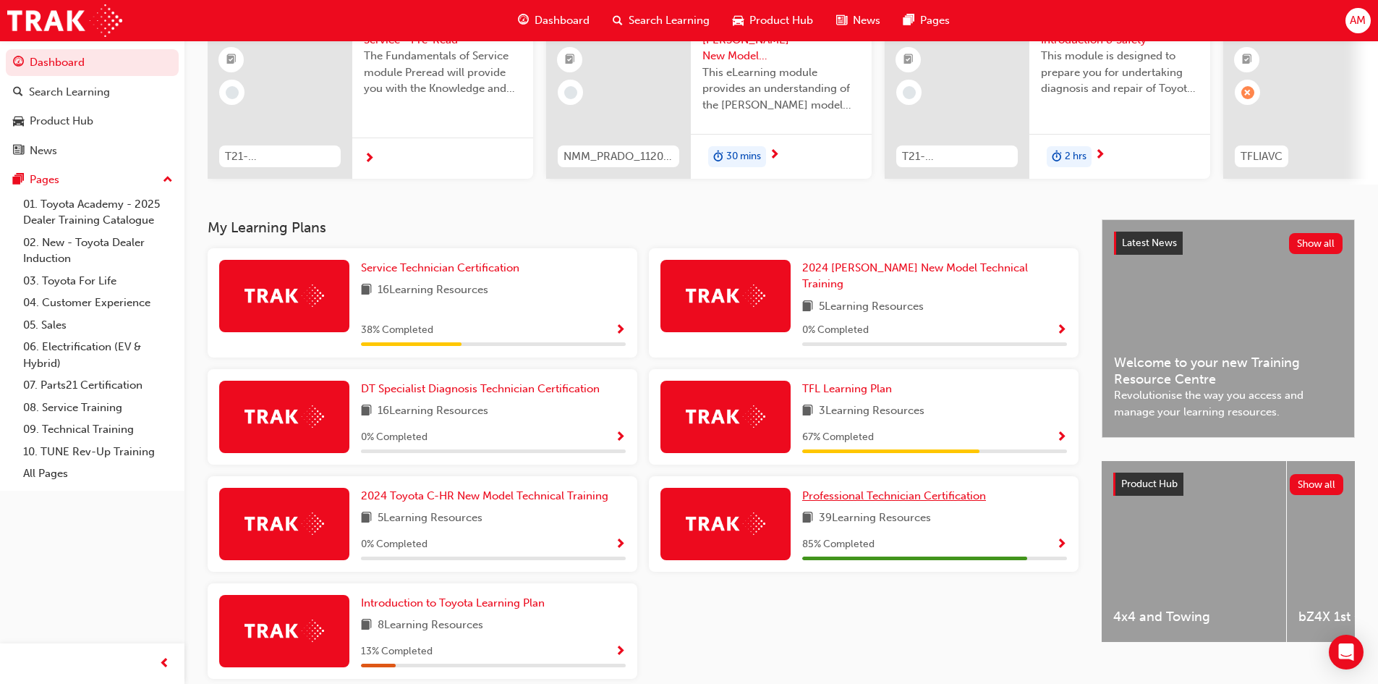
click at [903, 430] on div "67 % Completed" at bounding box center [934, 437] width 265 height 18
click at [885, 493] on span "Professional Technician Certification" at bounding box center [894, 495] width 184 height 13
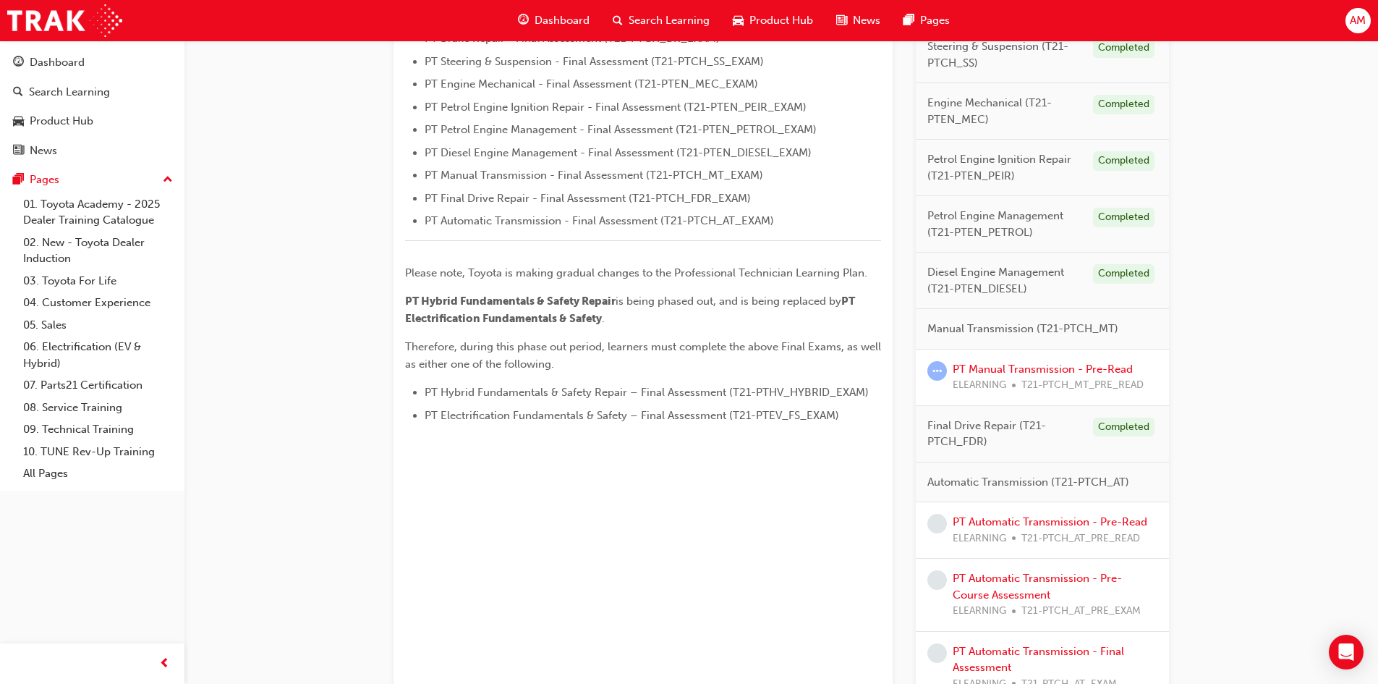
scroll to position [660, 0]
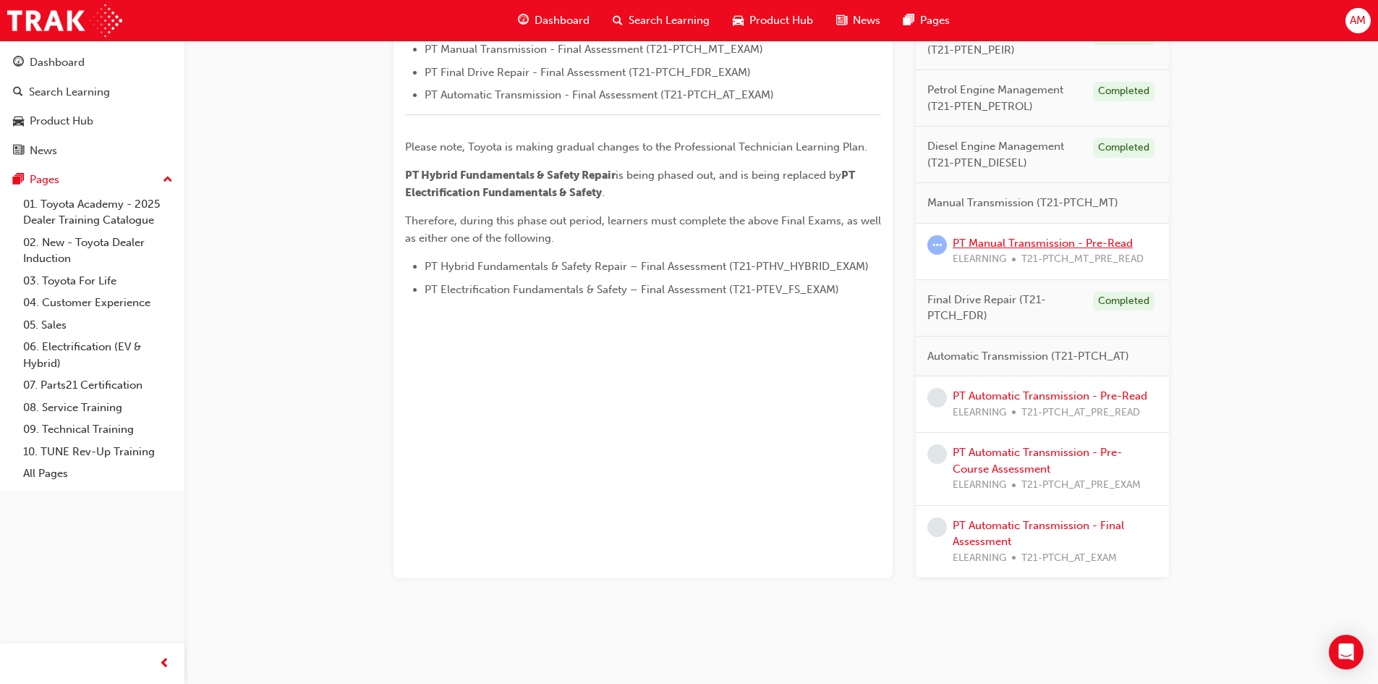
click at [1060, 242] on link "PT Manual Transmission - Pre-Read" at bounding box center [1043, 243] width 180 height 13
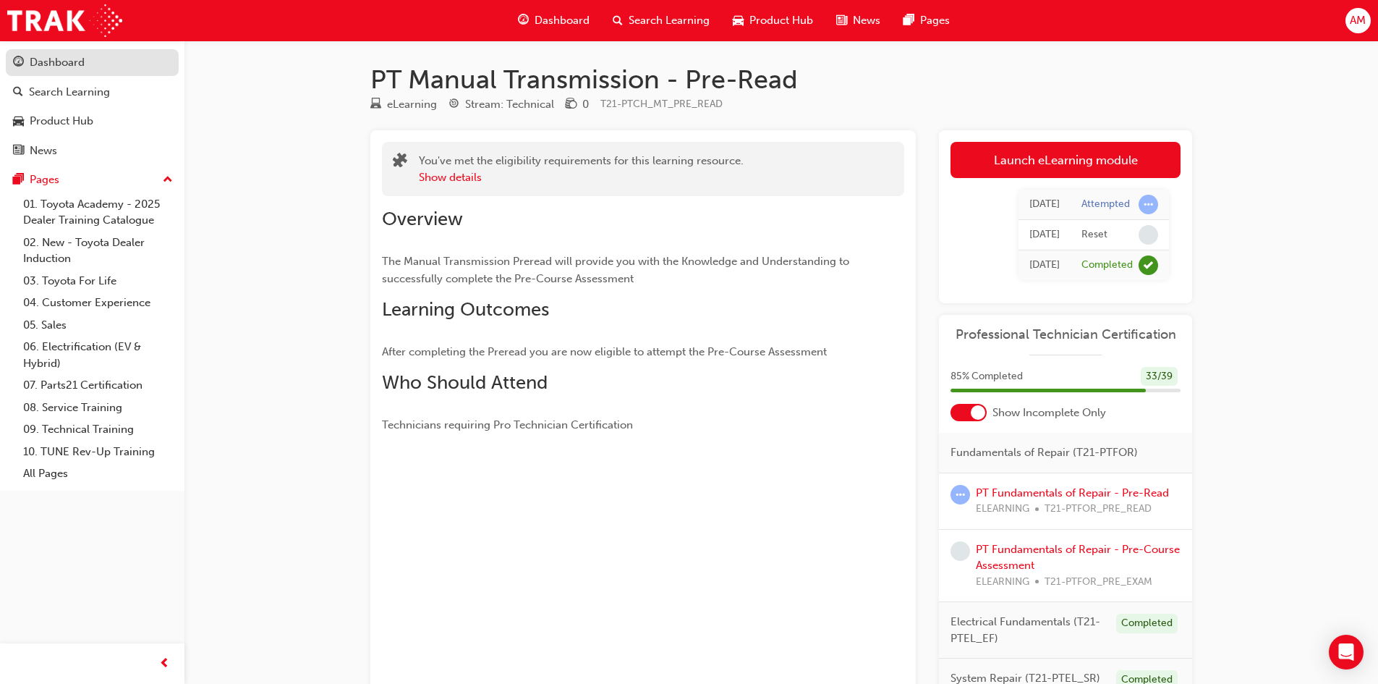
click at [51, 68] on div "Dashboard" at bounding box center [57, 62] width 55 height 17
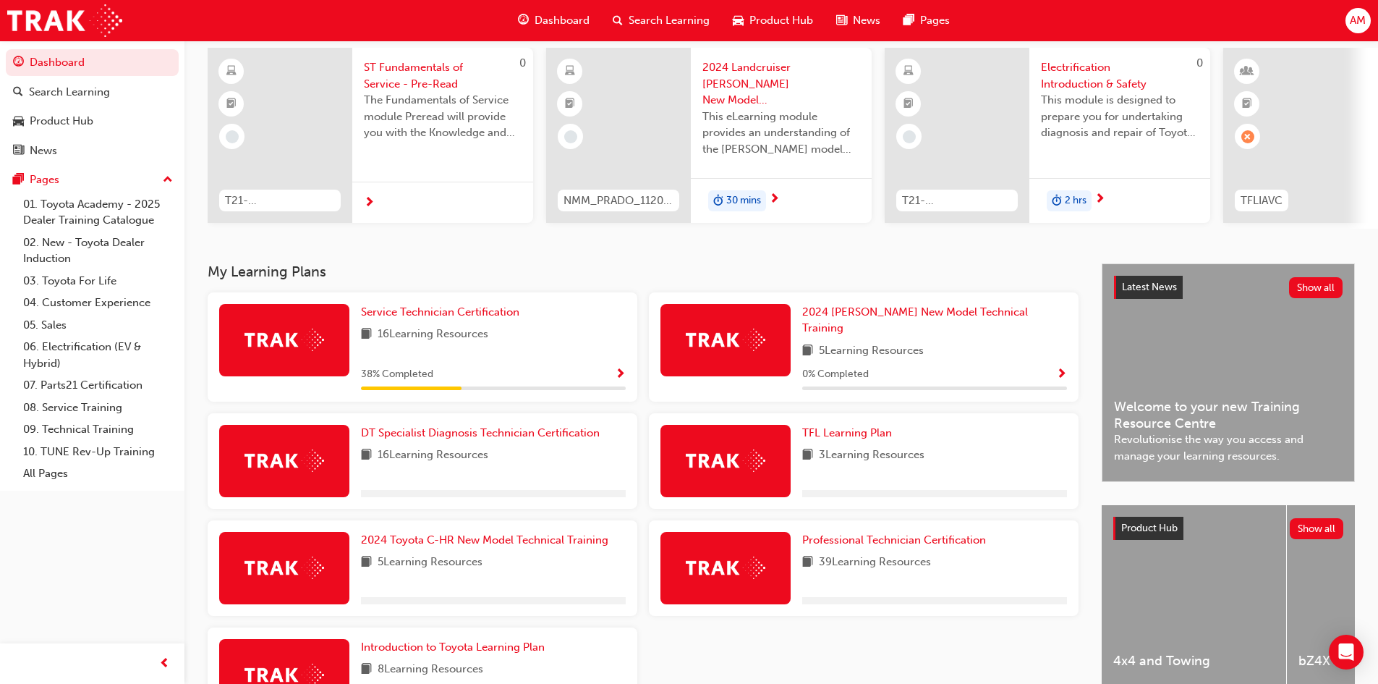
scroll to position [207, 0]
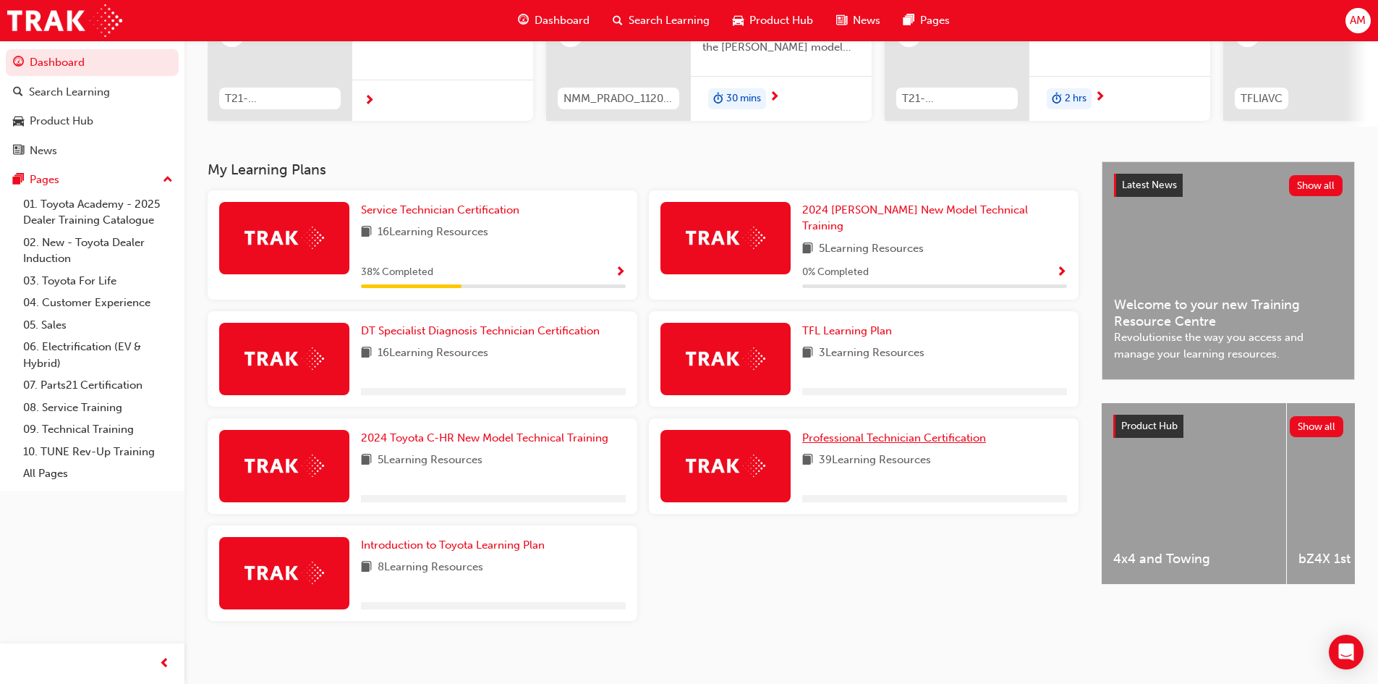
click at [872, 431] on span "Professional Technician Certification" at bounding box center [894, 437] width 184 height 13
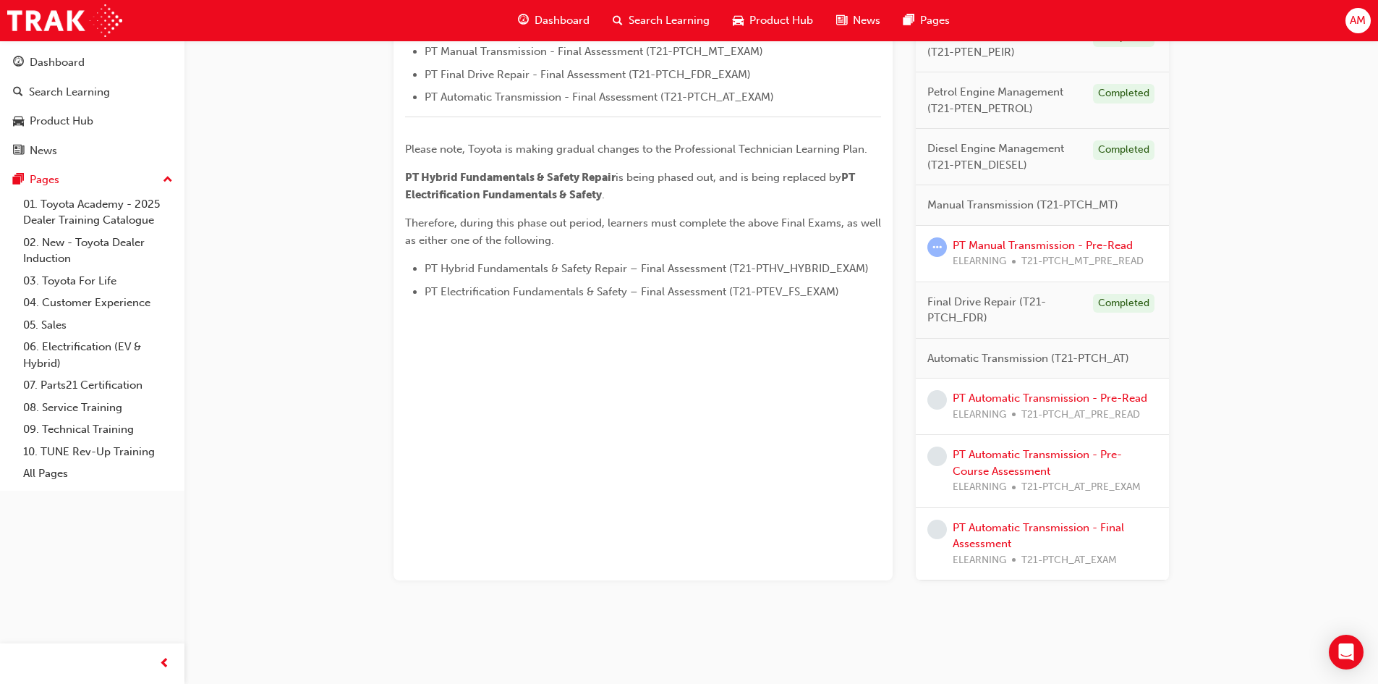
scroll to position [660, 0]
click at [1351, 30] on div "AM" at bounding box center [1357, 20] width 25 height 25
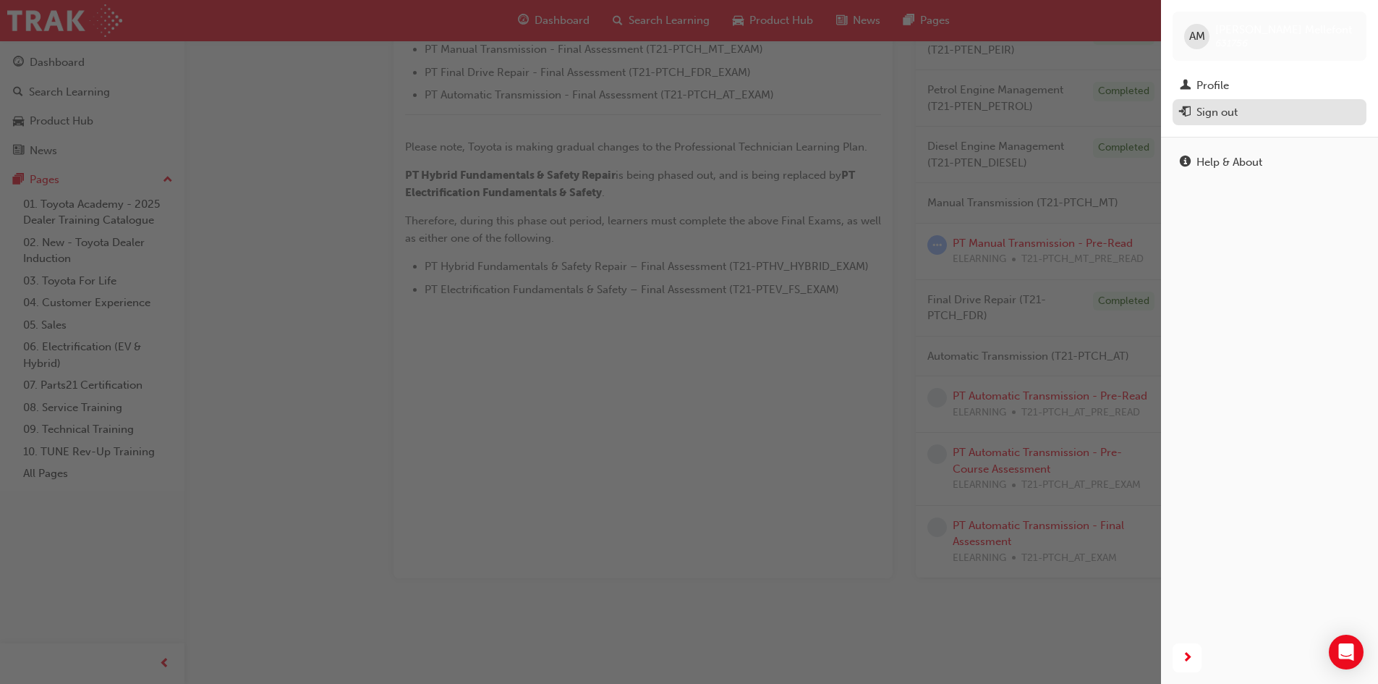
click at [1238, 114] on div "Sign out" at bounding box center [1216, 112] width 41 height 17
